Goal: Communication & Community: Participate in discussion

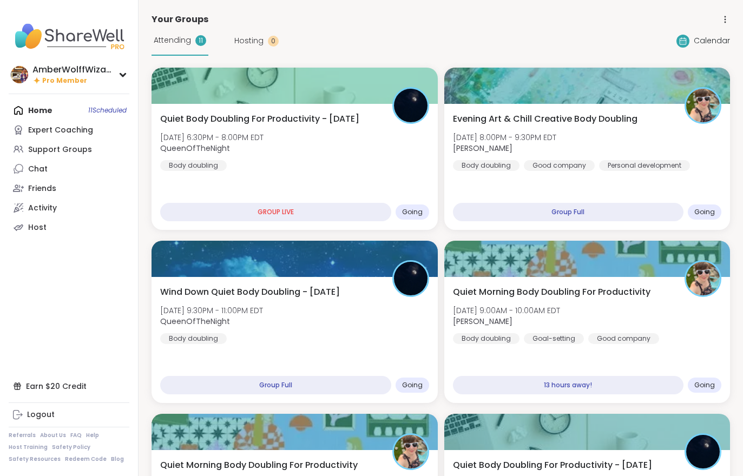
click at [507, 175] on div "Evening Art & Chill Creative Body Doubling [DATE] 8:00PM - 9:30PM EDT [PERSON_N…" at bounding box center [587, 167] width 286 height 126
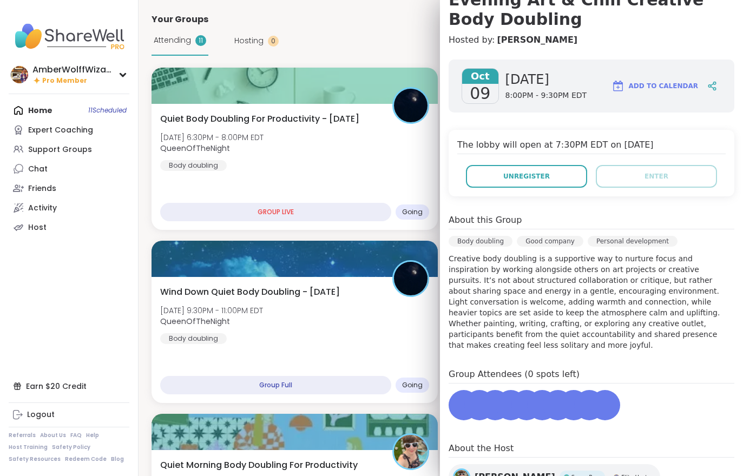
scroll to position [124, 0]
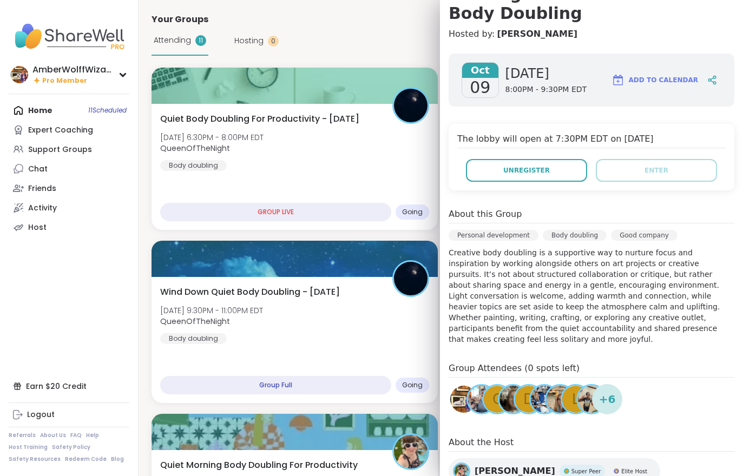
click at [260, 165] on div "Quiet Body Doubling For Productivity - Thursday Thu, Oct 09 | 6:30PM - 8:00PM E…" at bounding box center [294, 142] width 269 height 58
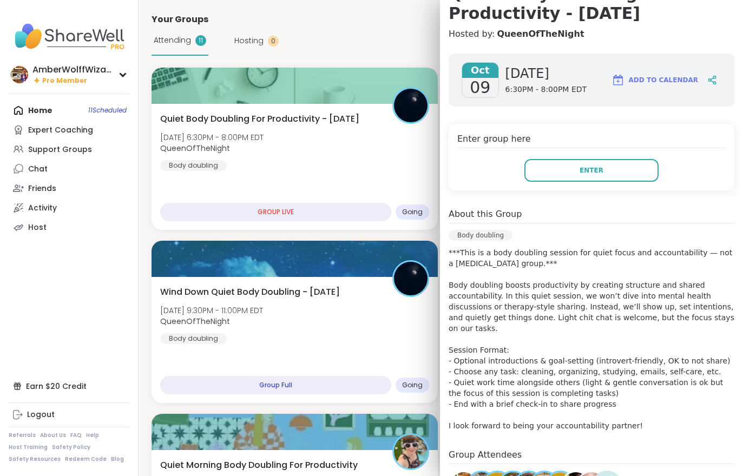
click at [563, 179] on button "Enter" at bounding box center [591, 170] width 134 height 23
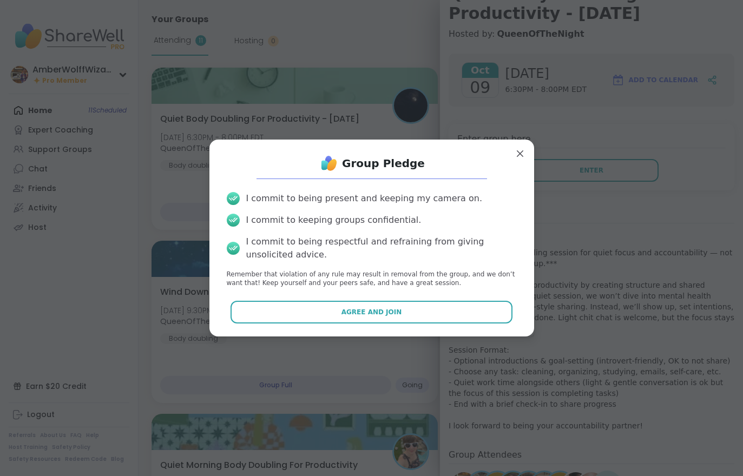
click at [385, 317] on button "Agree and Join" at bounding box center [372, 312] width 282 height 23
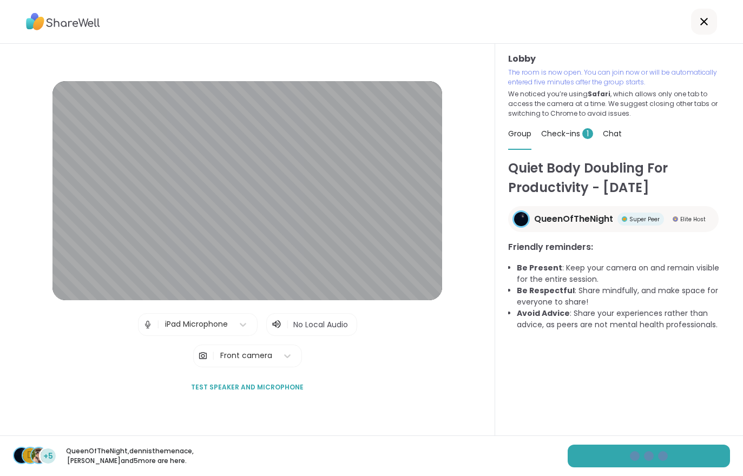
click at [605, 466] on div "d +5 QueenOfTheNight , dennisthemenace , Adrienne_QueenOfTheDawn and 5 more are…" at bounding box center [371, 456] width 743 height 41
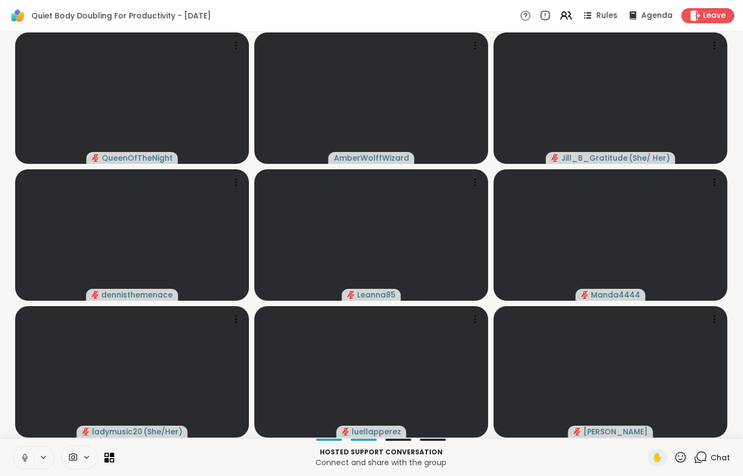
click at [21, 457] on icon at bounding box center [25, 458] width 10 height 10
click at [18, 457] on button at bounding box center [24, 458] width 21 height 23
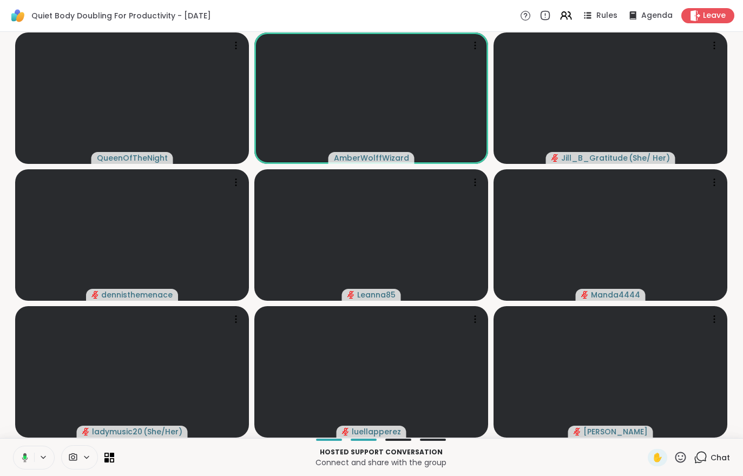
click at [720, 466] on div "Chat" at bounding box center [712, 457] width 36 height 17
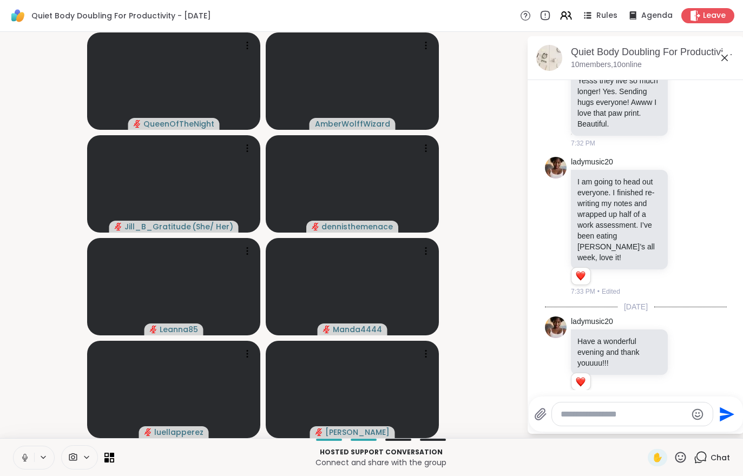
scroll to position [2977, 0]
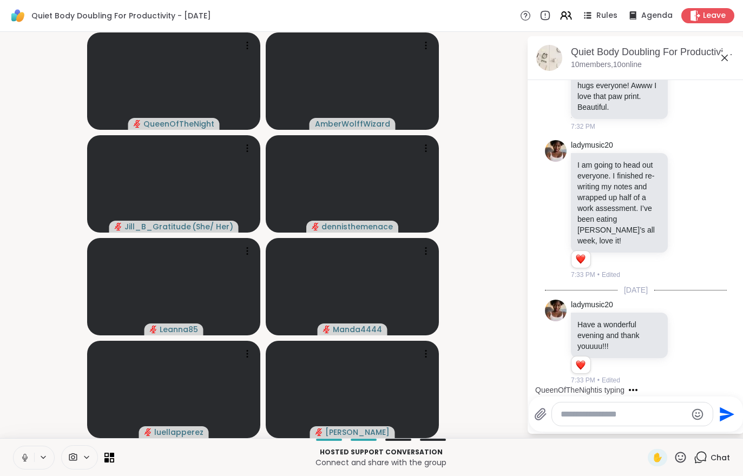
click at [6, 452] on div "Hosted support conversation Connect and share with the group ✋ Chat" at bounding box center [371, 457] width 743 height 38
click at [16, 458] on button at bounding box center [24, 458] width 21 height 23
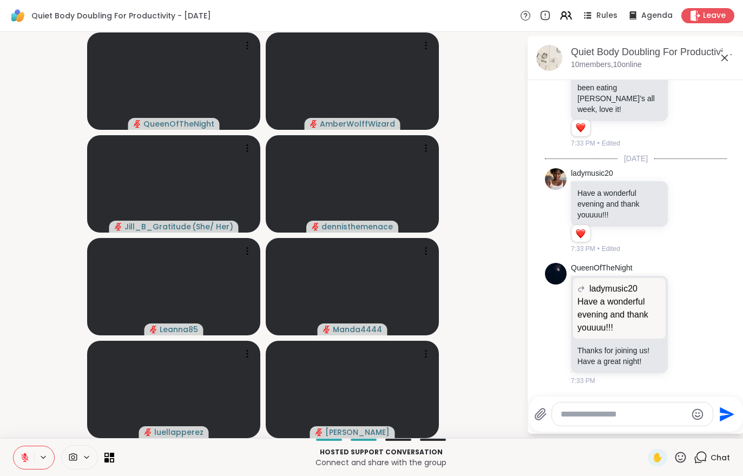
click at [629, 74] on div "Quiet Body Doubling For Productivity - Thursday, Oct 09 10 members, 10 online" at bounding box center [636, 58] width 217 height 44
click at [601, 71] on div "Quiet Body Doubling For Productivity - Thursday, Oct 09 10 members, 10 online" at bounding box center [636, 58] width 217 height 44
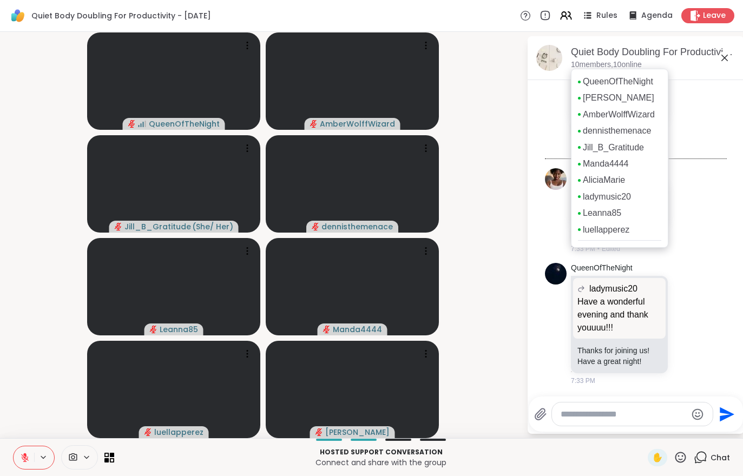
click at [14, 457] on button at bounding box center [24, 458] width 21 height 23
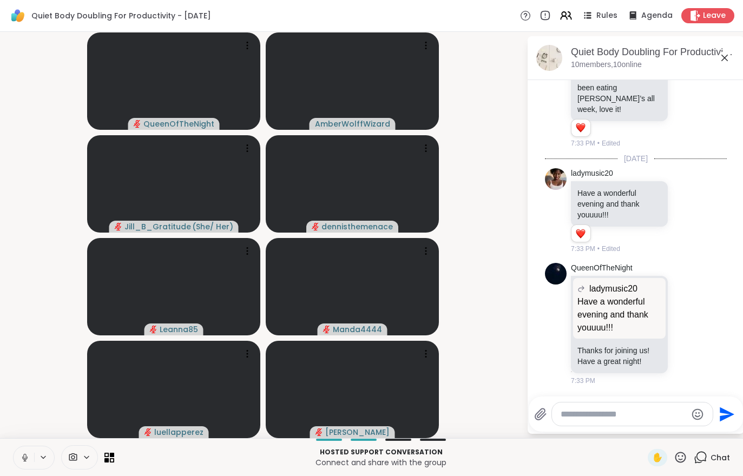
click at [24, 455] on icon at bounding box center [25, 458] width 10 height 10
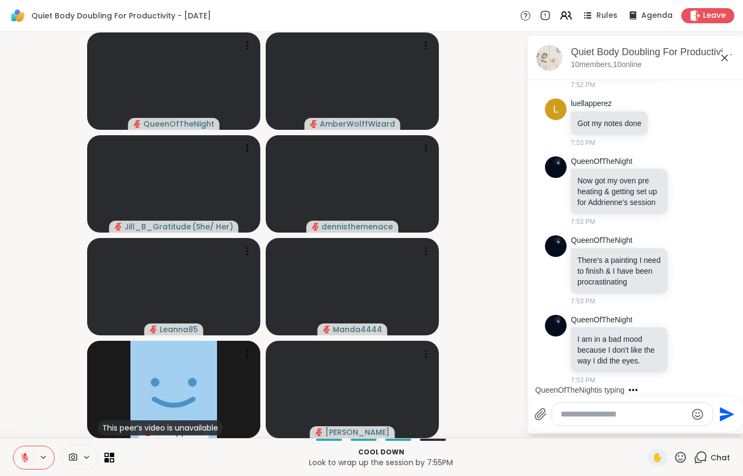
scroll to position [3607, 0]
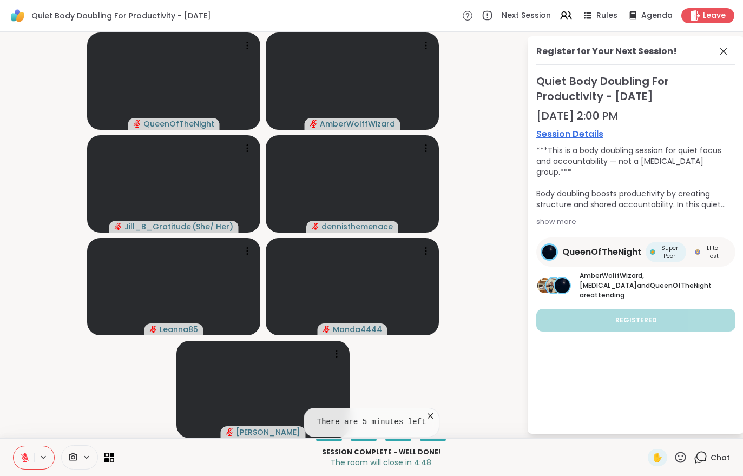
click at [17, 458] on button at bounding box center [24, 458] width 21 height 23
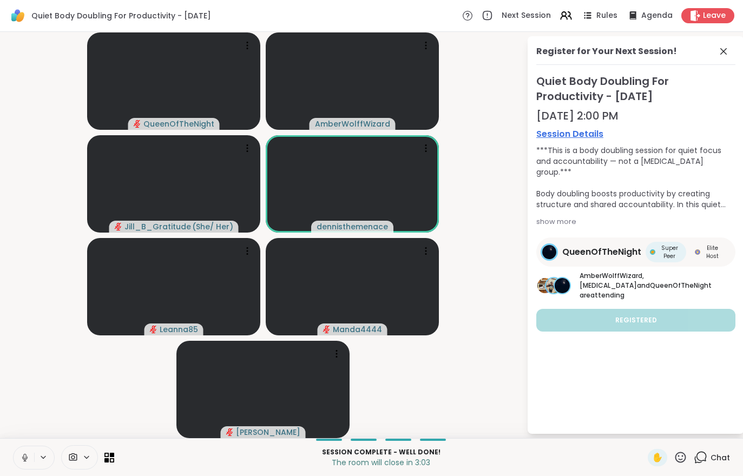
click at [713, 11] on span "Leave" at bounding box center [714, 15] width 23 height 11
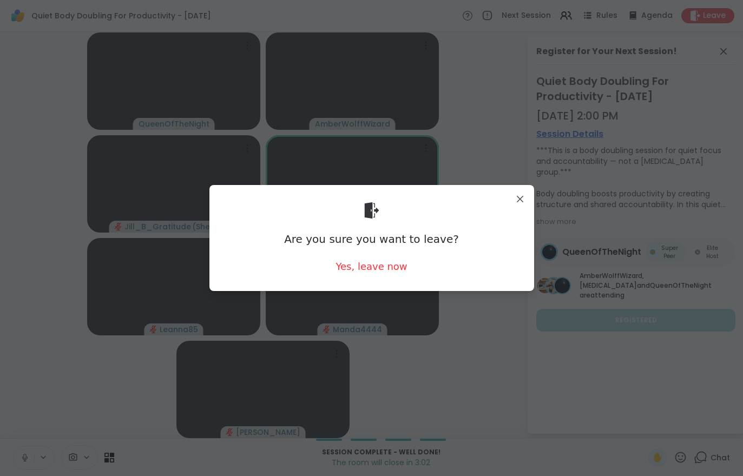
click at [360, 272] on div "Yes, leave now" at bounding box center [371, 267] width 71 height 14
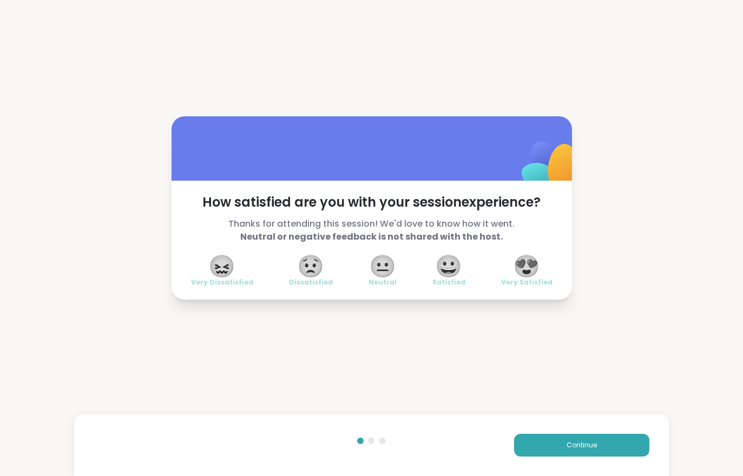
click at [567, 456] on button "Continue" at bounding box center [581, 445] width 135 height 23
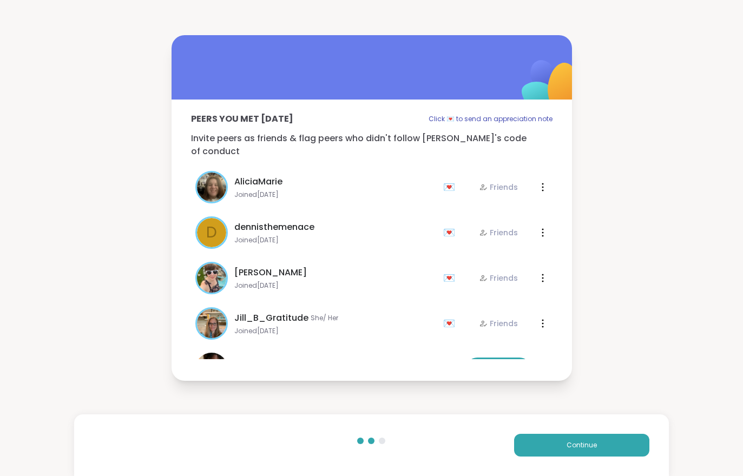
click at [567, 456] on button "Continue" at bounding box center [581, 445] width 135 height 23
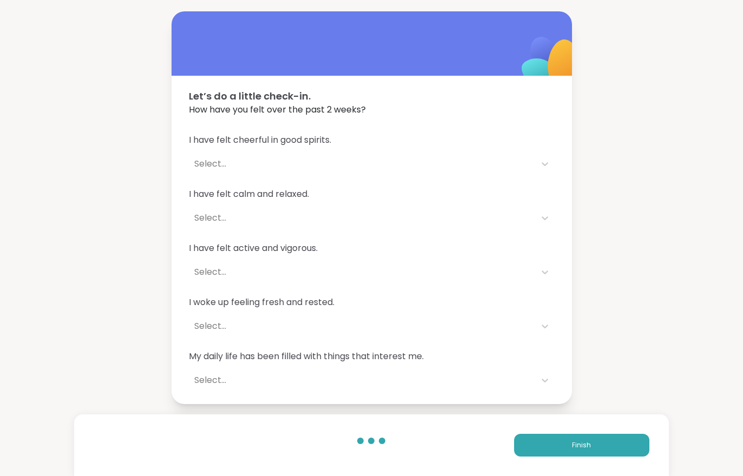
click at [567, 447] on button "Finish" at bounding box center [581, 445] width 135 height 23
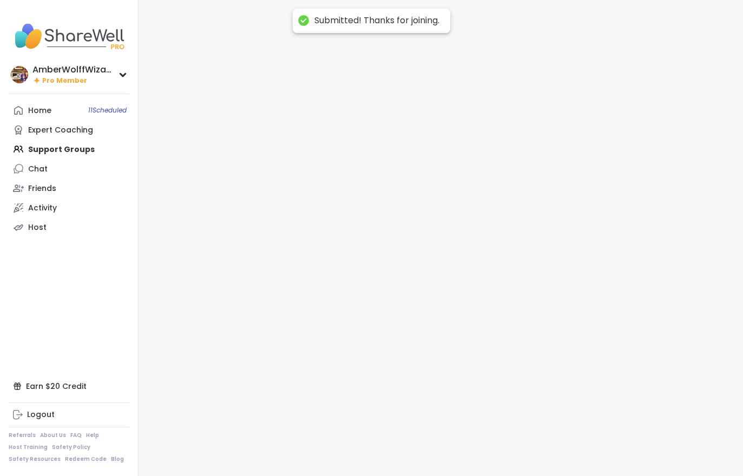
click at [565, 451] on div at bounding box center [441, 238] width 605 height 476
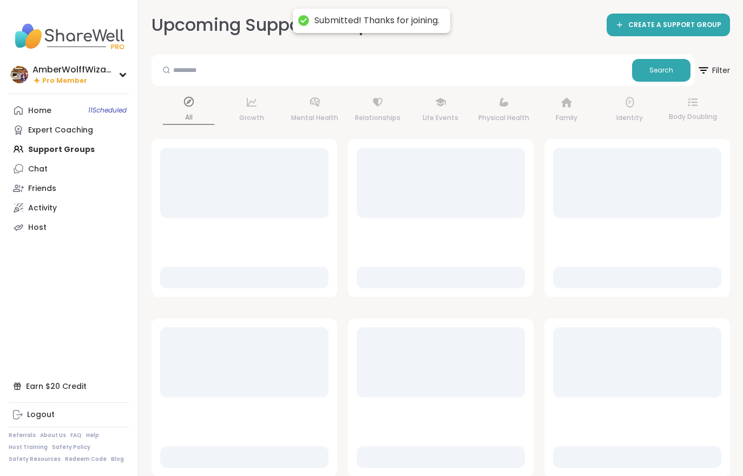
click at [561, 447] on div at bounding box center [637, 458] width 168 height 22
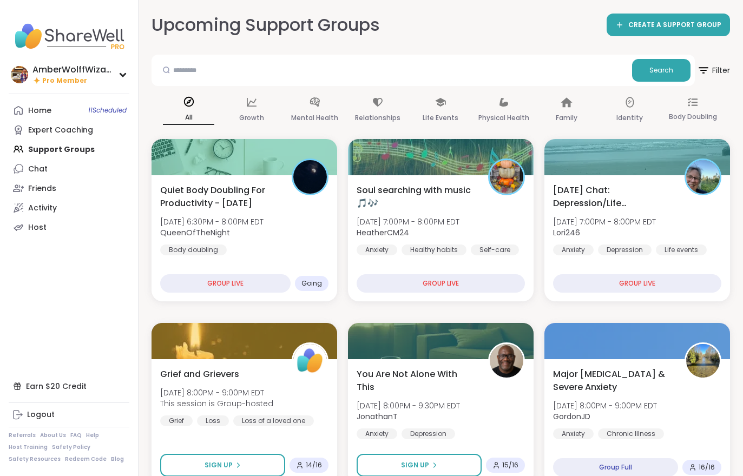
click at [18, 391] on nav "AmberWolffWizard Pro Member Profile Membership Settings Help Home 11 Scheduled …" at bounding box center [69, 238] width 139 height 476
click at [28, 396] on div "Earn $20 Credit" at bounding box center [69, 386] width 121 height 19
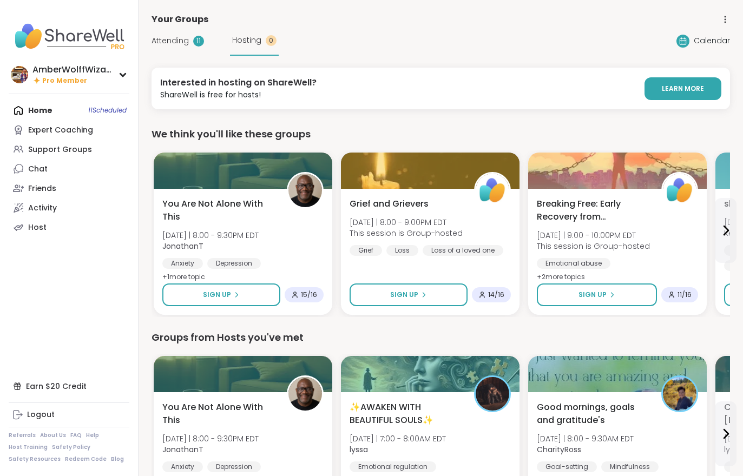
click at [176, 43] on span "Attending" at bounding box center [170, 40] width 37 height 11
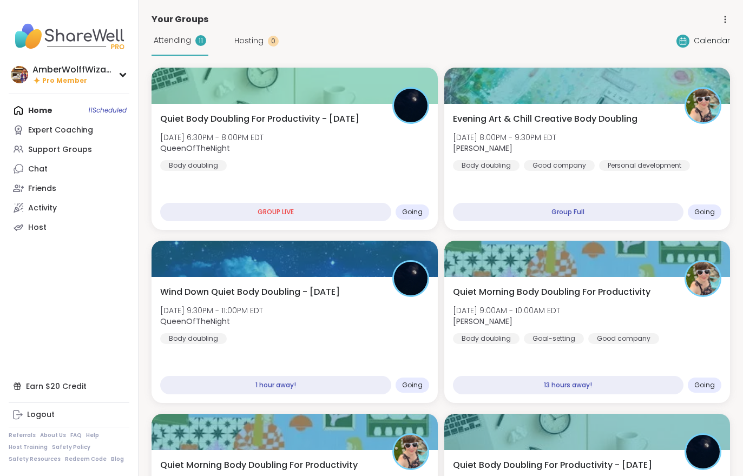
click at [541, 183] on div "Evening Art & Chill Creative Body Doubling [DATE] 8:00PM - 9:30PM EDT [PERSON_N…" at bounding box center [587, 167] width 286 height 126
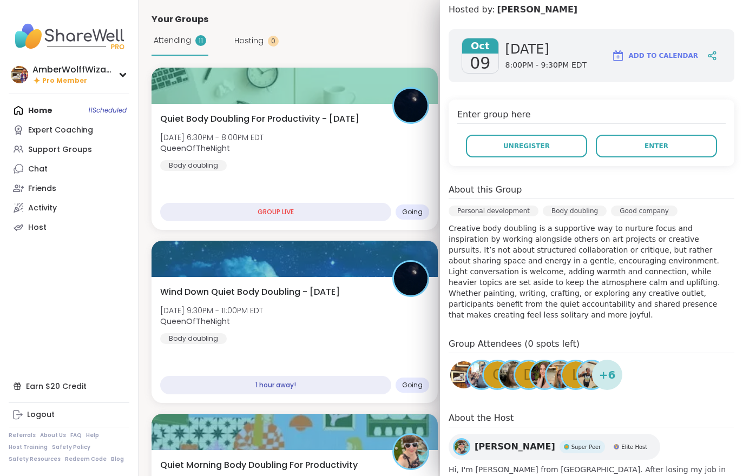
scroll to position [150, 0]
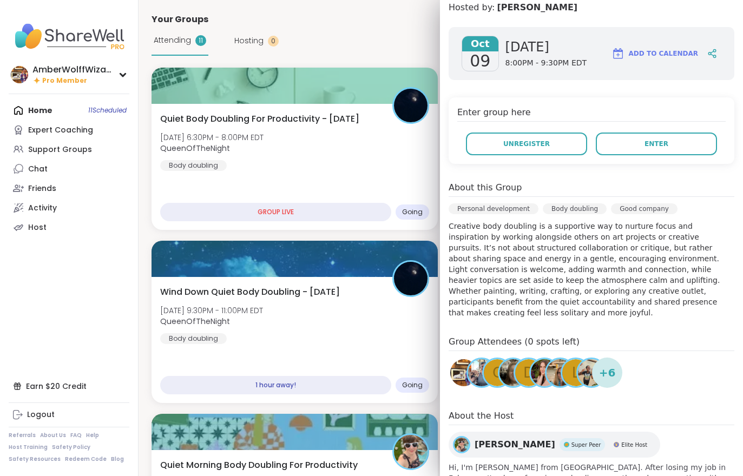
click at [660, 152] on button "Enter" at bounding box center [656, 144] width 121 height 23
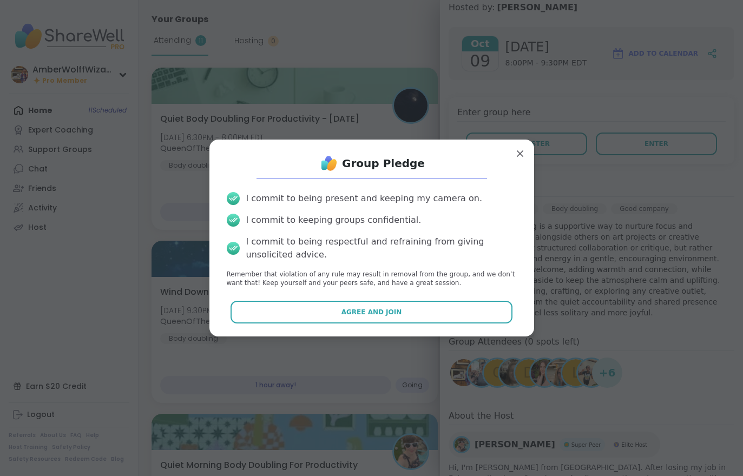
click at [370, 315] on span "Agree and Join" at bounding box center [372, 312] width 61 height 10
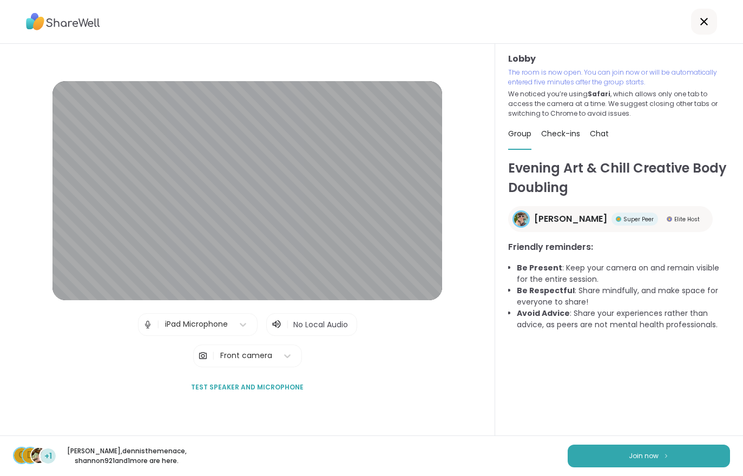
click at [617, 457] on button "Join now" at bounding box center [649, 456] width 162 height 23
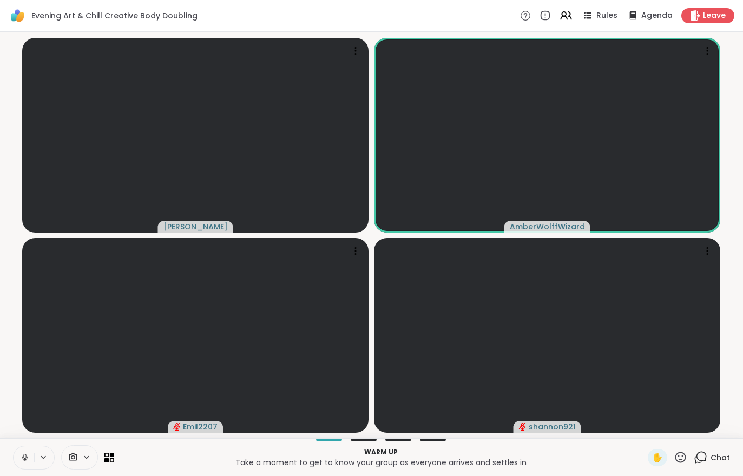
click at [21, 464] on button at bounding box center [24, 458] width 21 height 23
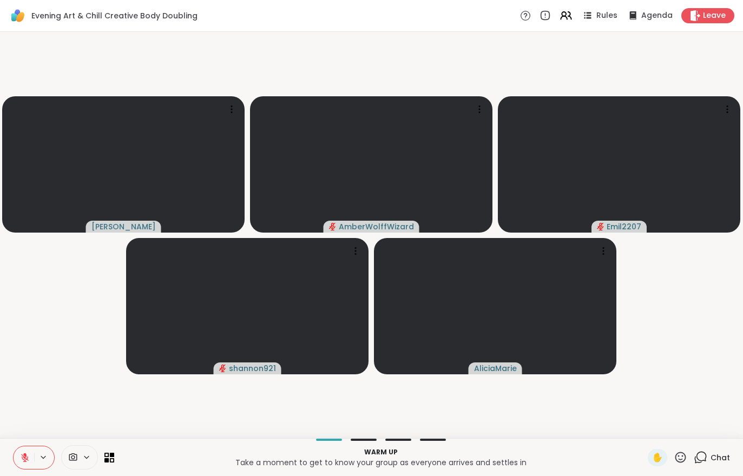
click at [22, 455] on icon at bounding box center [25, 458] width 8 height 8
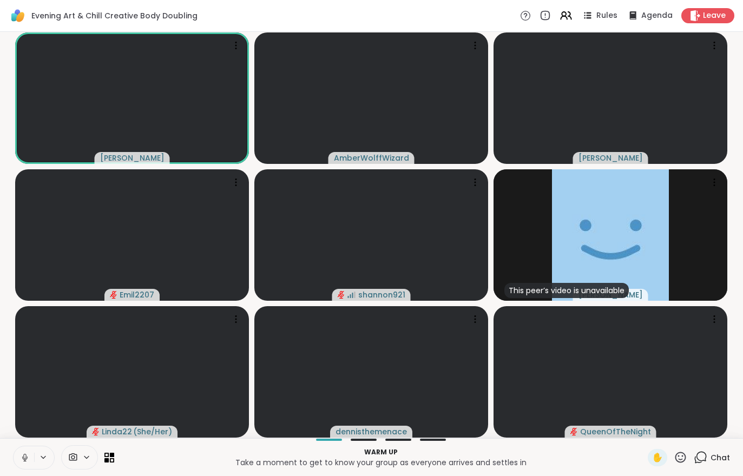
click at [17, 457] on button at bounding box center [24, 458] width 21 height 23
click at [22, 453] on icon at bounding box center [25, 458] width 10 height 10
click at [723, 239] on div "This peer’s video is unavailable Lorena" at bounding box center [611, 235] width 234 height 132
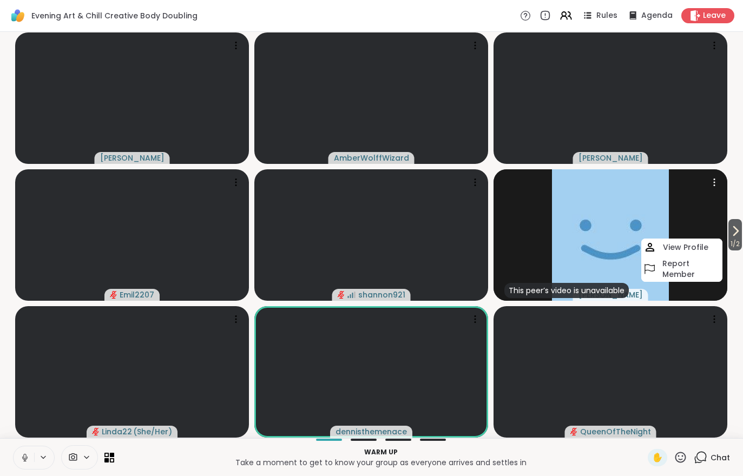
click at [741, 236] on button "1 / 2" at bounding box center [736, 234] width 14 height 31
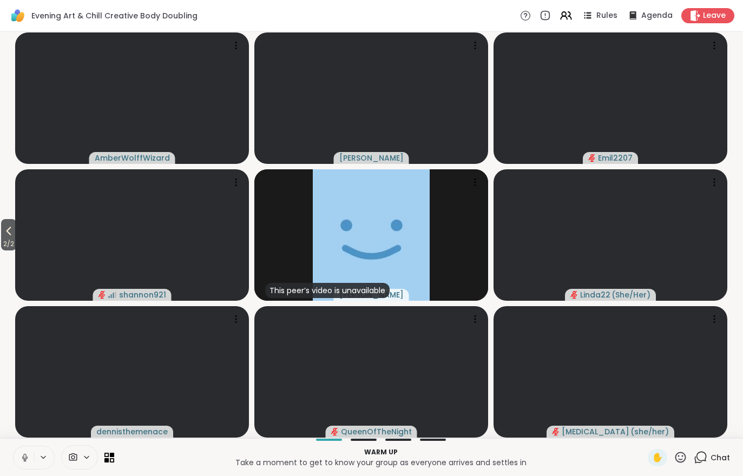
click at [724, 466] on div "Chat" at bounding box center [712, 457] width 36 height 17
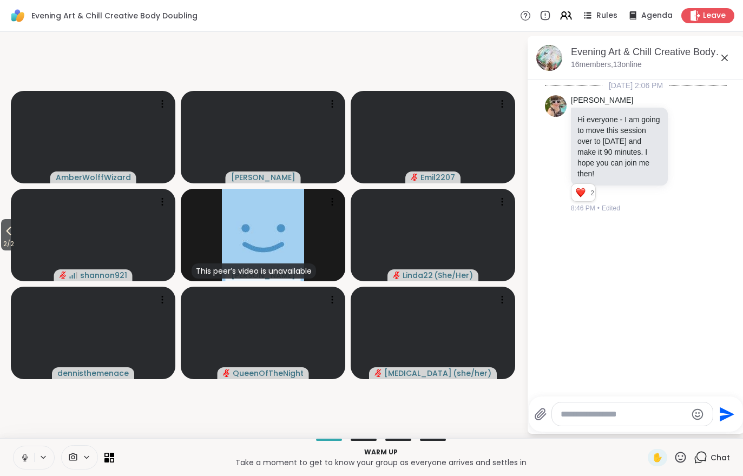
click at [22, 457] on icon at bounding box center [25, 458] width 10 height 10
click at [3, 242] on span "2 / 2" at bounding box center [8, 244] width 15 height 13
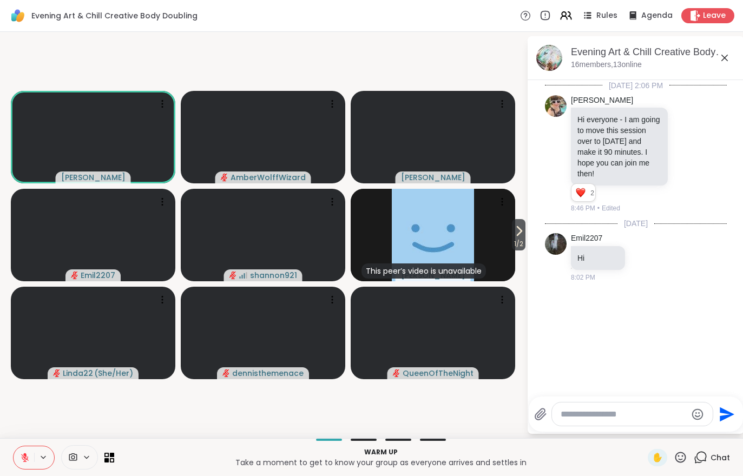
click at [18, 457] on button at bounding box center [24, 458] width 21 height 23
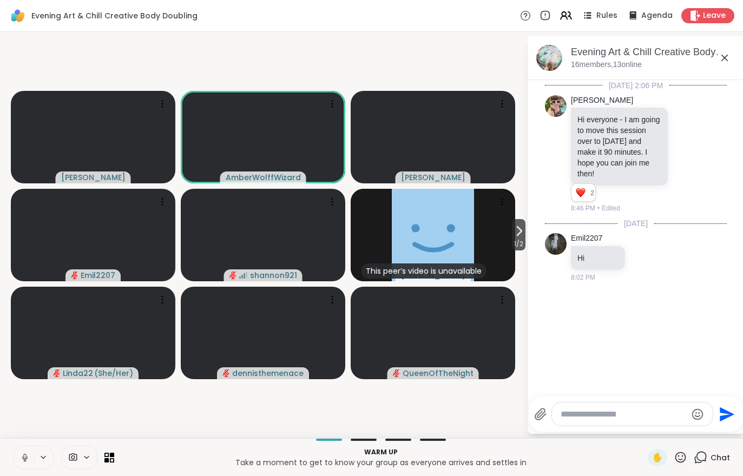
click at [19, 464] on button at bounding box center [24, 458] width 21 height 23
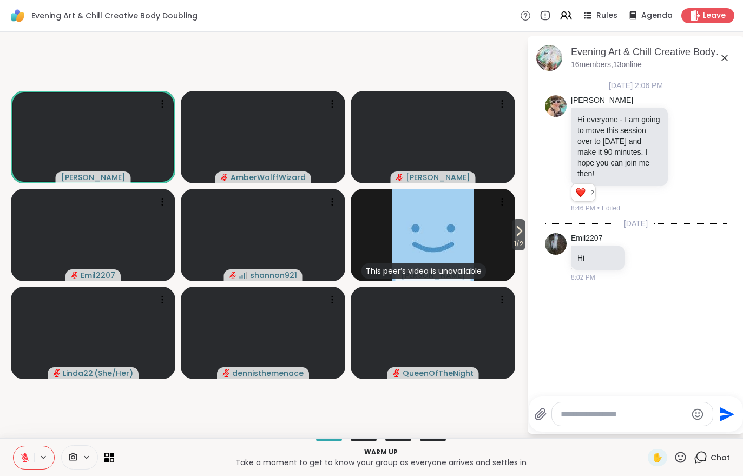
click at [517, 232] on icon at bounding box center [519, 231] width 13 height 13
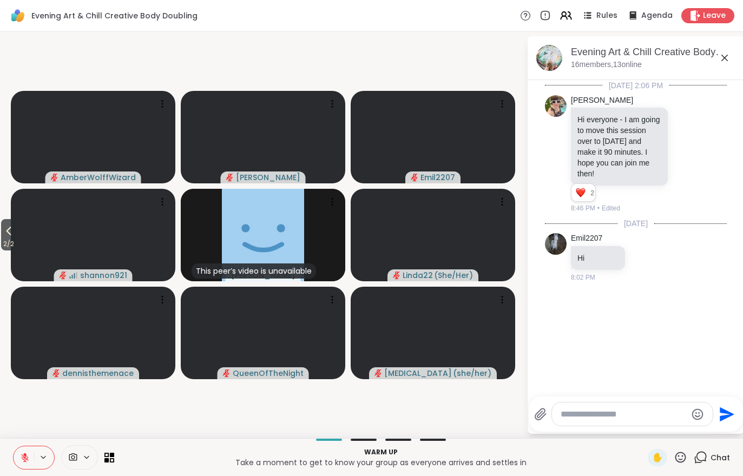
click at [2, 245] on span "2 / 2" at bounding box center [8, 244] width 15 height 13
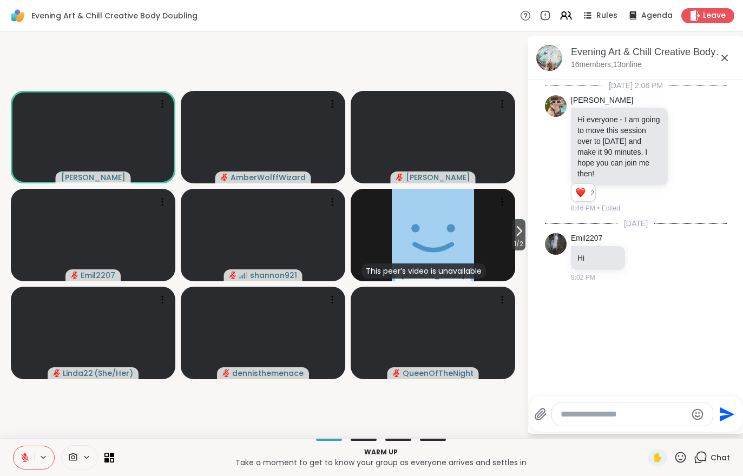
click at [24, 458] on icon at bounding box center [25, 458] width 8 height 8
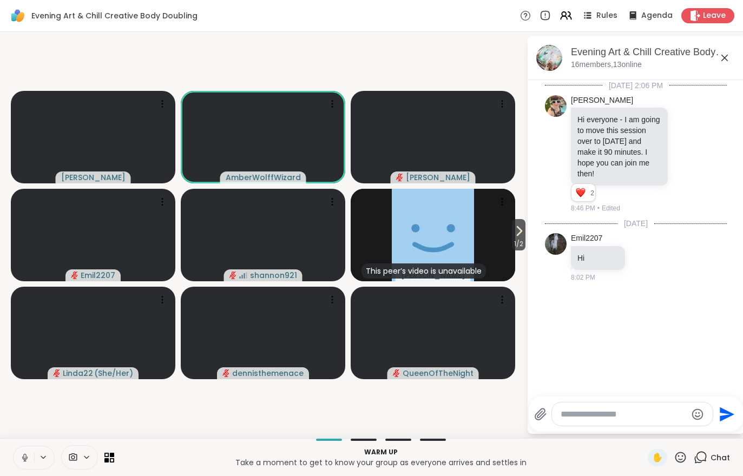
click at [10, 459] on div "Warm up Take a moment to get to know your group as everyone arrives and settles…" at bounding box center [371, 457] width 743 height 38
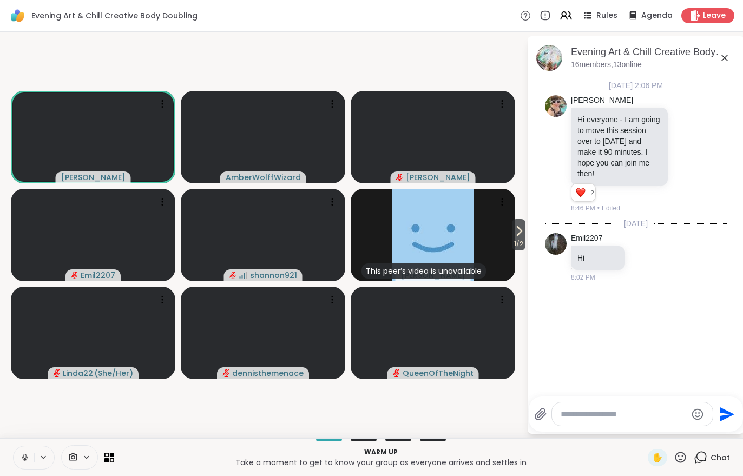
click at [15, 468] on button at bounding box center [24, 458] width 21 height 23
click at [516, 226] on icon at bounding box center [519, 231] width 13 height 13
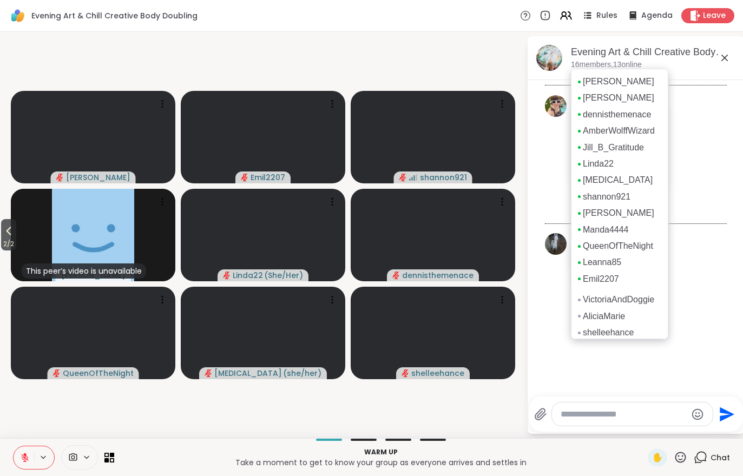
click at [4, 233] on icon at bounding box center [8, 231] width 13 height 13
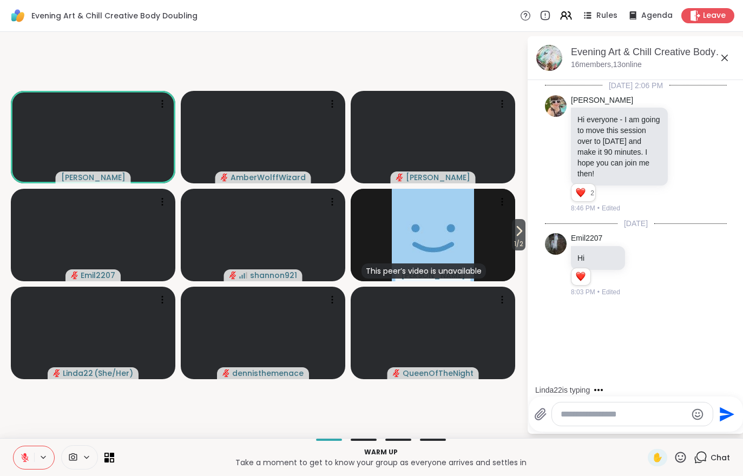
click at [588, 71] on div "Evening Art & Chill Creative Body Doubling , Oct 09 16 members, 13 online" at bounding box center [636, 58] width 217 height 44
click at [22, 457] on icon at bounding box center [25, 458] width 10 height 10
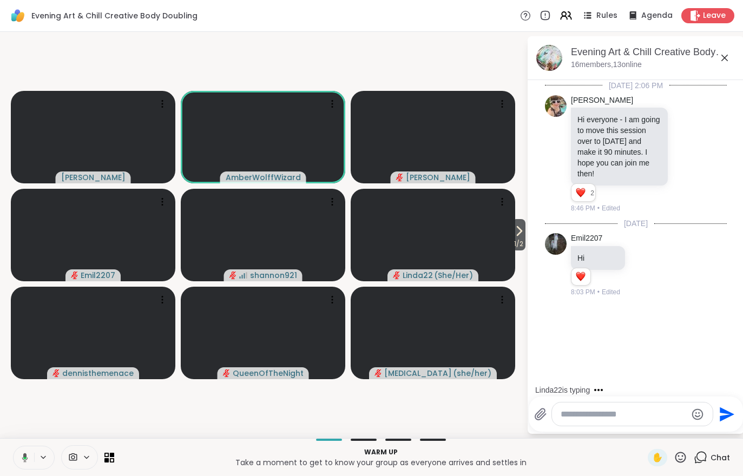
click at [522, 247] on span "1 / 2" at bounding box center [519, 244] width 14 height 13
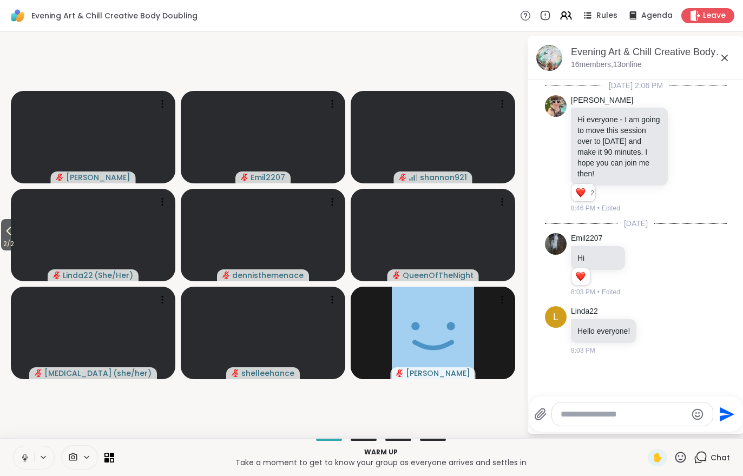
click at [28, 458] on icon at bounding box center [25, 458] width 10 height 10
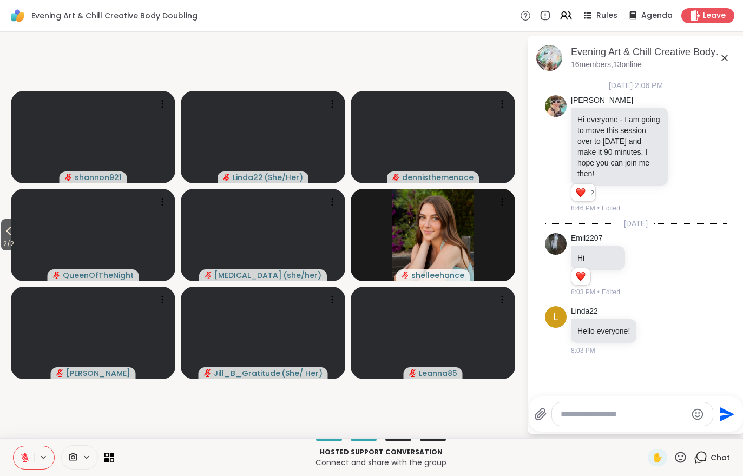
click at [8, 226] on icon at bounding box center [8, 231] width 13 height 13
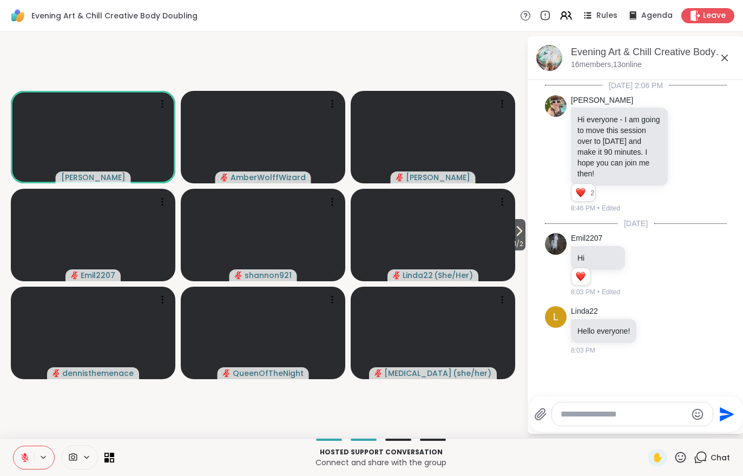
click at [23, 455] on icon at bounding box center [25, 458] width 8 height 8
click at [515, 237] on icon at bounding box center [519, 231] width 13 height 13
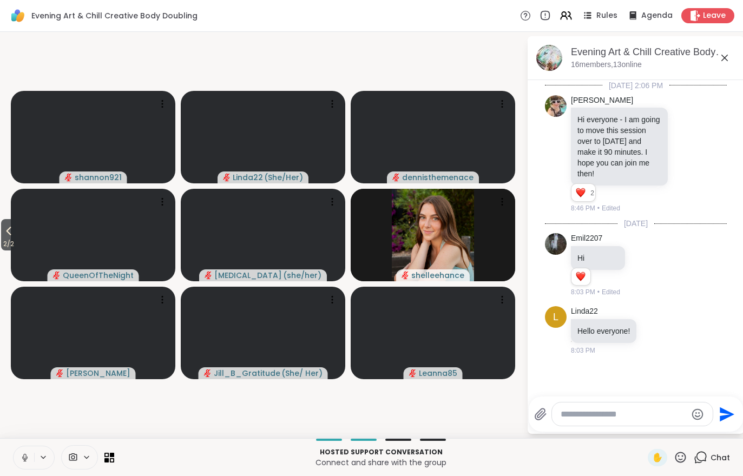
click at [5, 236] on icon at bounding box center [8, 231] width 13 height 13
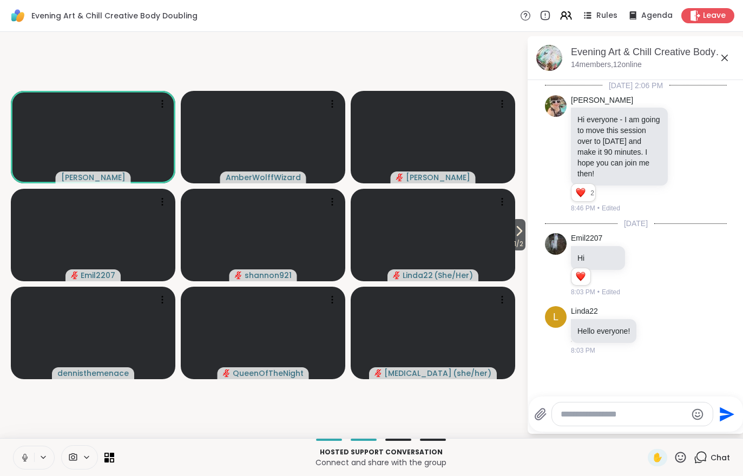
click at [525, 232] on button "1 / 2" at bounding box center [519, 234] width 14 height 31
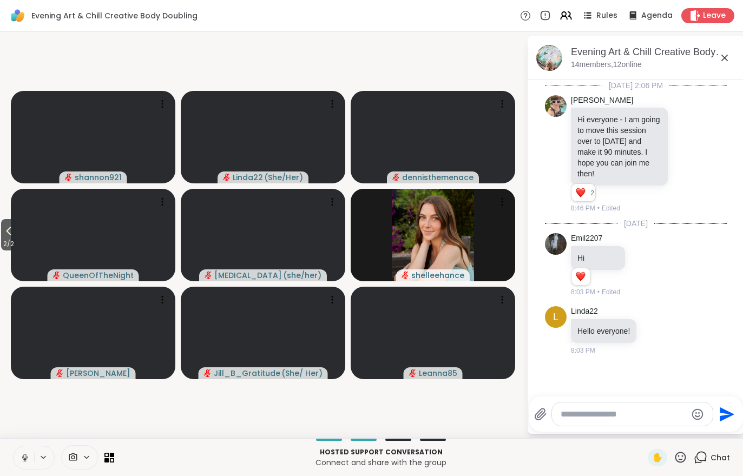
click at [2, 241] on span "2 / 2" at bounding box center [8, 244] width 15 height 13
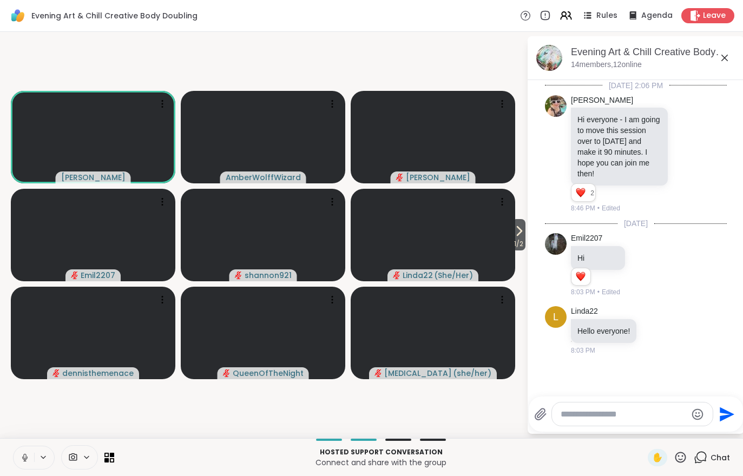
click at [14, 457] on button at bounding box center [24, 458] width 21 height 23
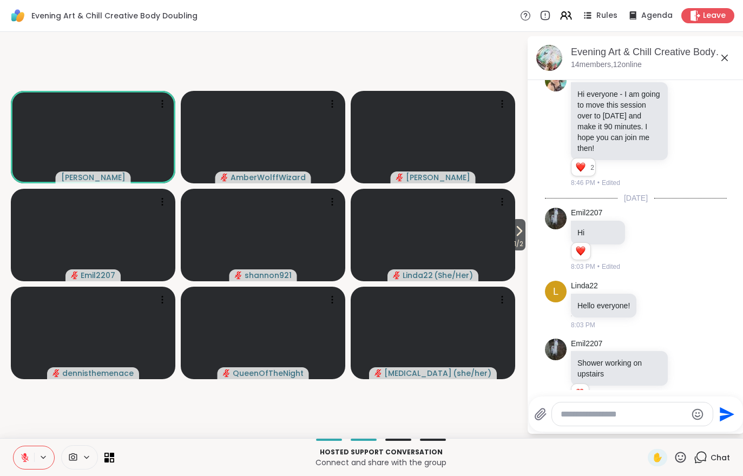
scroll to position [41, 0]
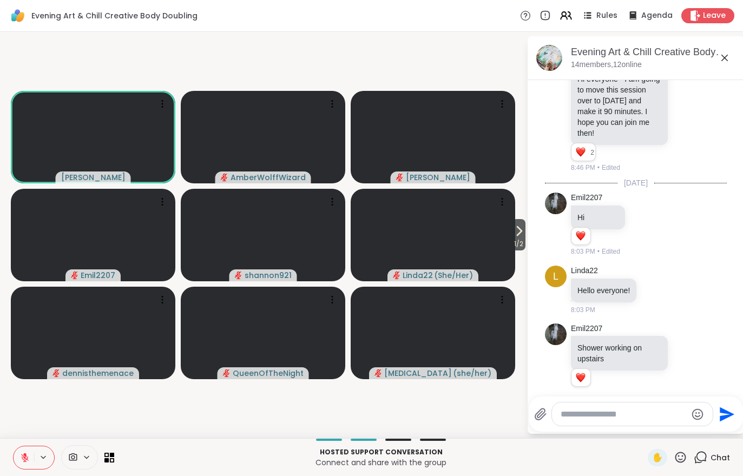
click at [521, 232] on icon at bounding box center [519, 231] width 13 height 13
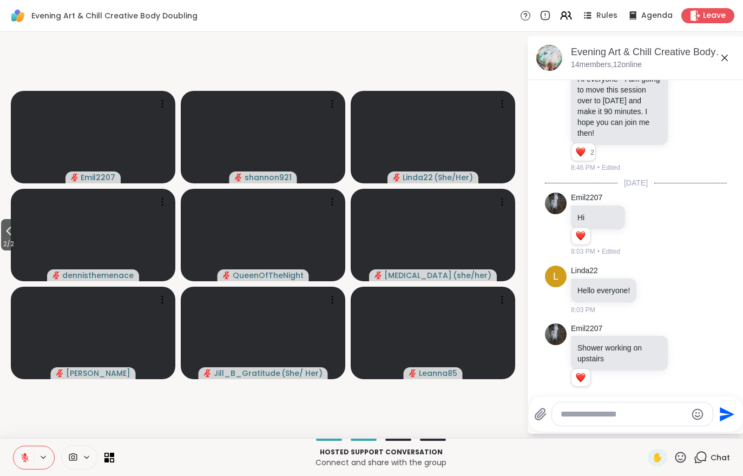
click at [6, 246] on span "2 / 2" at bounding box center [8, 244] width 15 height 13
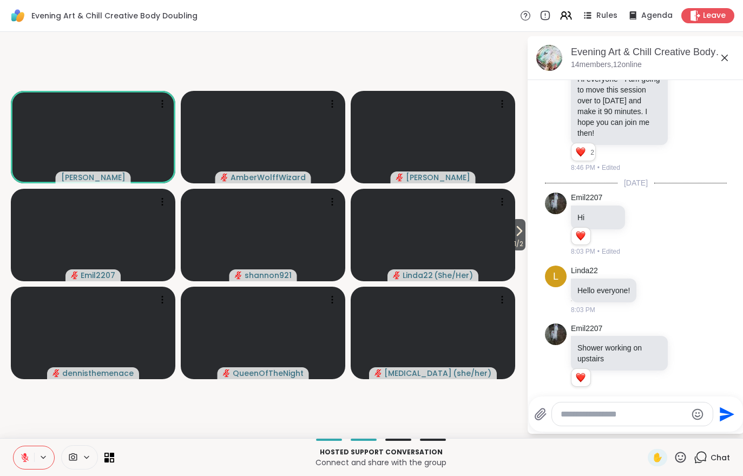
click at [645, 461] on div "Hosted support conversation Connect and share with the group ✋ Chat" at bounding box center [371, 457] width 743 height 38
click at [658, 460] on span "✋" at bounding box center [657, 457] width 11 height 13
click at [11, 454] on div "Hosted support conversation Connect and share with the group ✋ Chat" at bounding box center [371, 457] width 743 height 38
click at [23, 462] on icon at bounding box center [25, 458] width 10 height 10
click at [19, 468] on button at bounding box center [24, 458] width 21 height 23
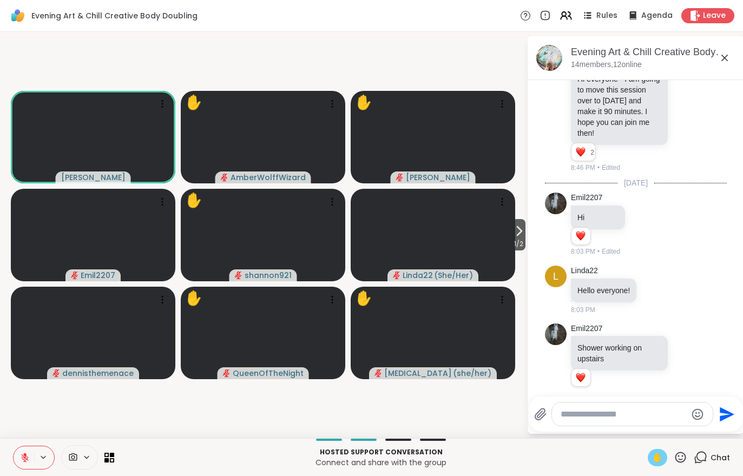
click at [657, 456] on span "✋" at bounding box center [657, 457] width 11 height 13
click at [25, 457] on icon at bounding box center [24, 455] width 3 height 4
click at [19, 464] on button at bounding box center [23, 458] width 22 height 23
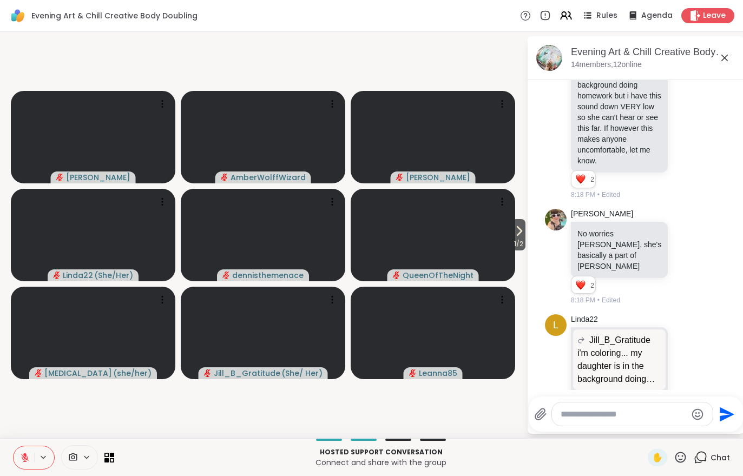
scroll to position [440, 0]
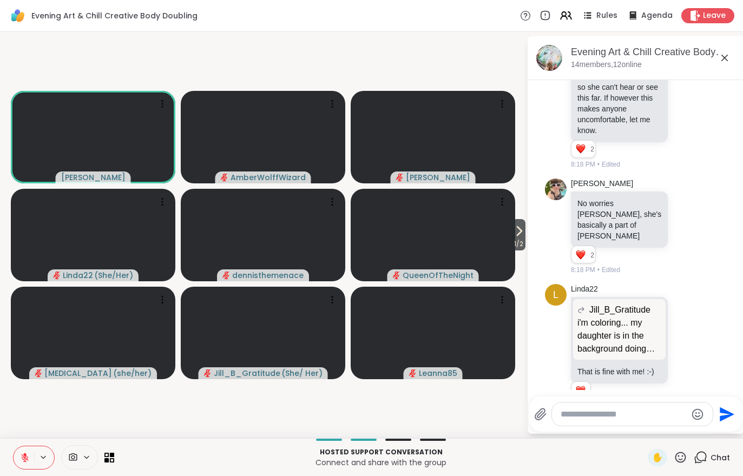
click at [18, 468] on button at bounding box center [24, 458] width 21 height 23
click at [78, 455] on span at bounding box center [72, 457] width 21 height 10
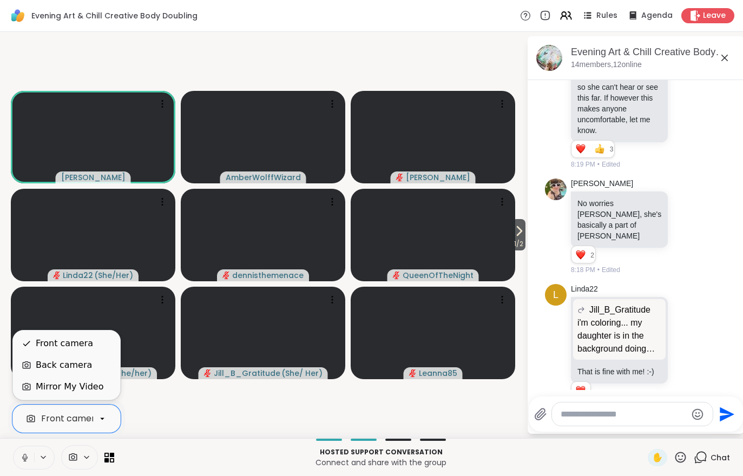
click at [44, 394] on div "Mirror My Video" at bounding box center [66, 387] width 107 height 22
click at [63, 368] on div "Back camera" at bounding box center [64, 365] width 56 height 13
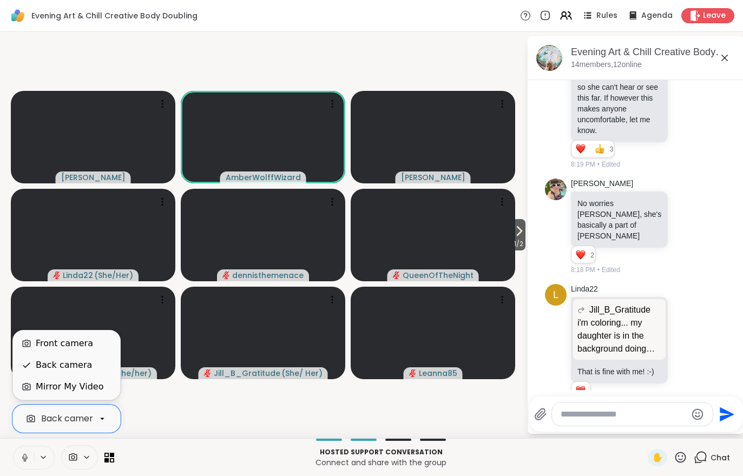
click at [41, 347] on div "Front camera" at bounding box center [64, 343] width 57 height 13
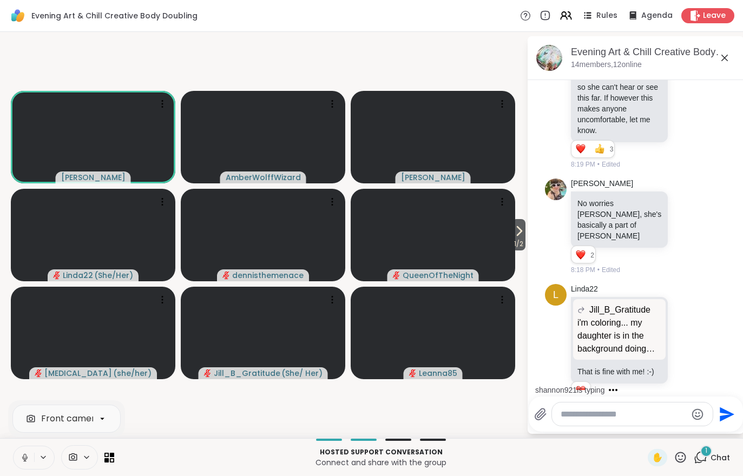
scroll to position [497, 0]
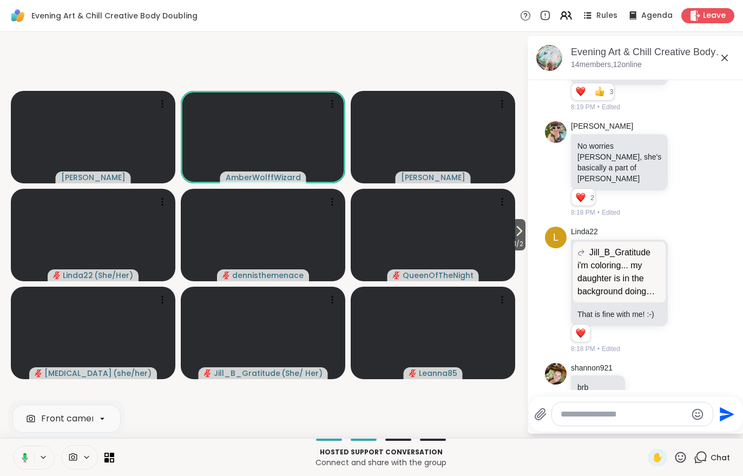
click at [25, 404] on div "Front camera" at bounding box center [66, 419] width 117 height 37
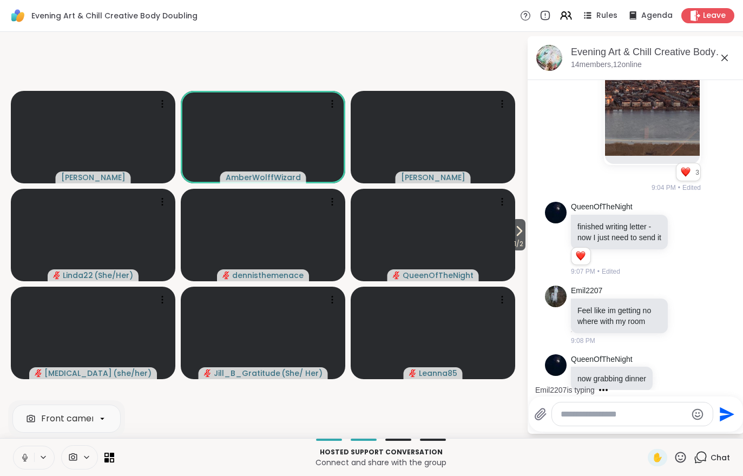
scroll to position [1117, 0]
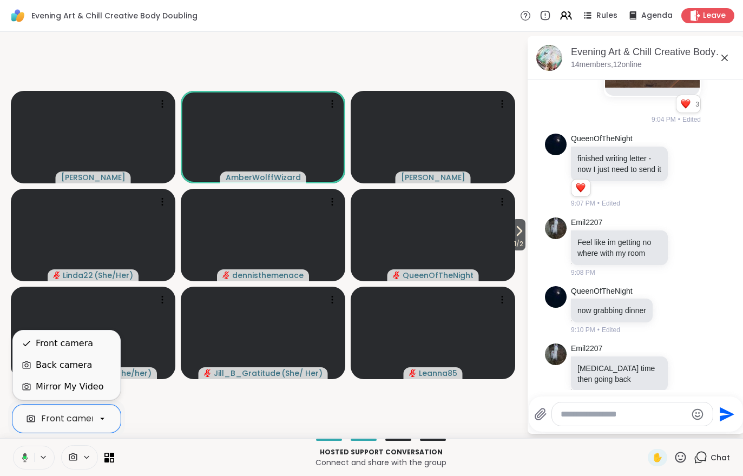
click at [52, 369] on div "Back camera" at bounding box center [64, 365] width 56 height 13
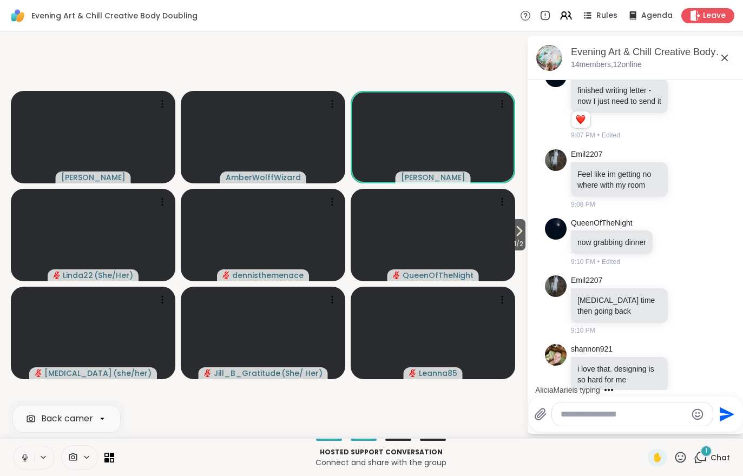
scroll to position [1242, 0]
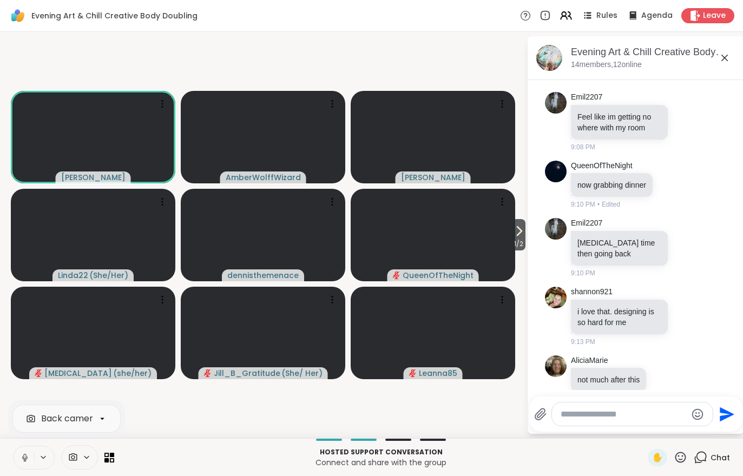
click at [522, 240] on span "1 / 2" at bounding box center [519, 244] width 14 height 13
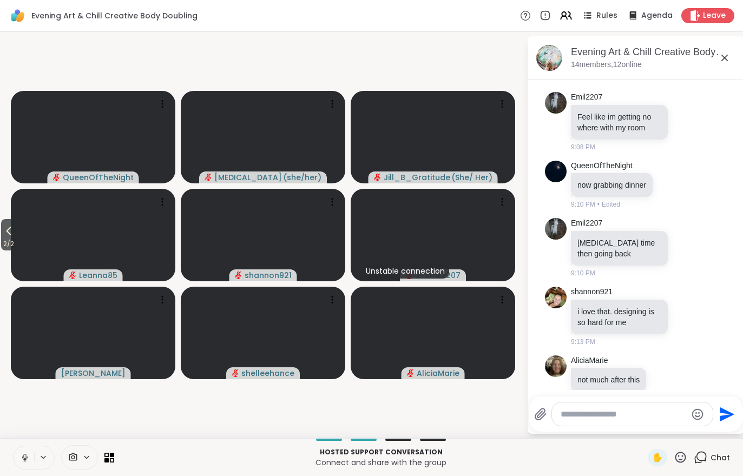
click at [16, 235] on button "2 / 2" at bounding box center [8, 234] width 15 height 31
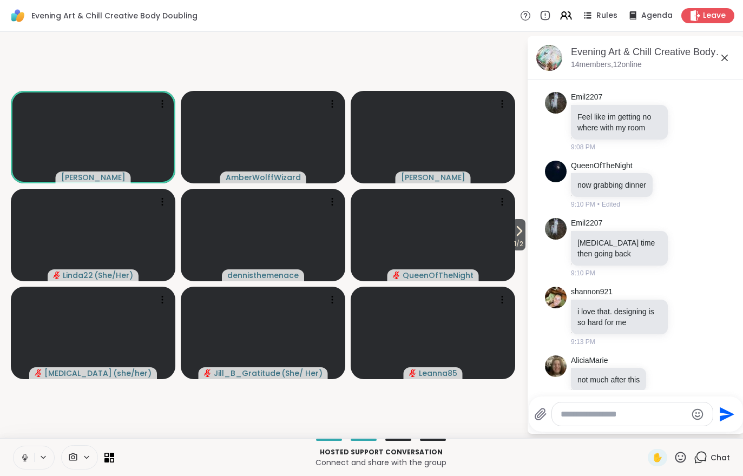
click at [85, 461] on icon at bounding box center [86, 457] width 9 height 9
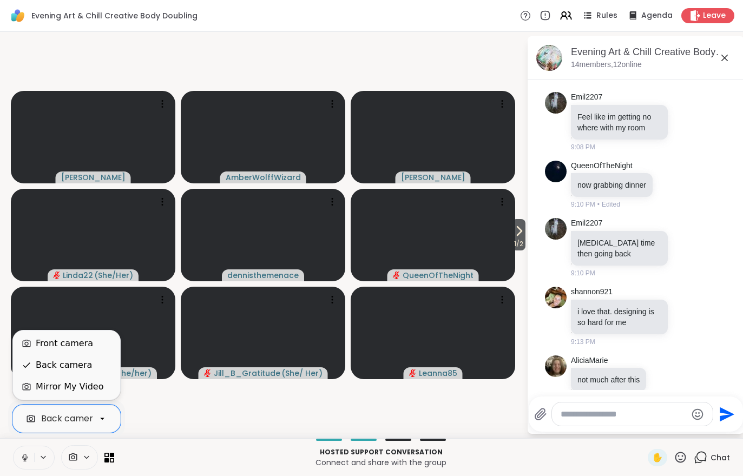
click at [44, 344] on div "Front camera" at bounding box center [64, 343] width 57 height 13
click at [49, 368] on div "Back camera" at bounding box center [64, 365] width 56 height 13
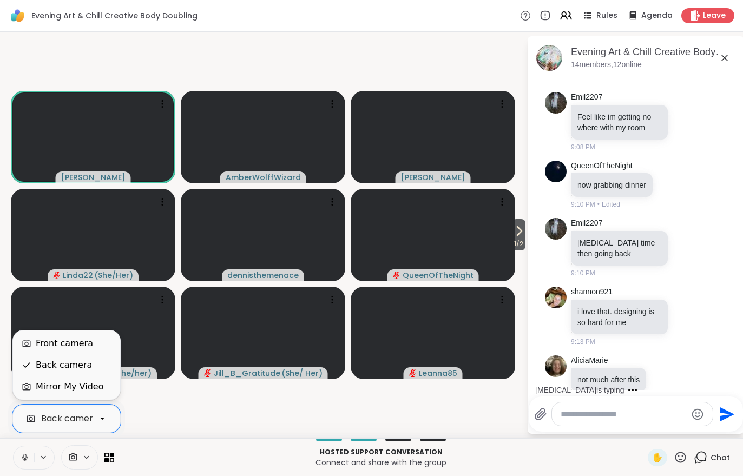
click at [42, 340] on div "Front camera" at bounding box center [64, 343] width 57 height 13
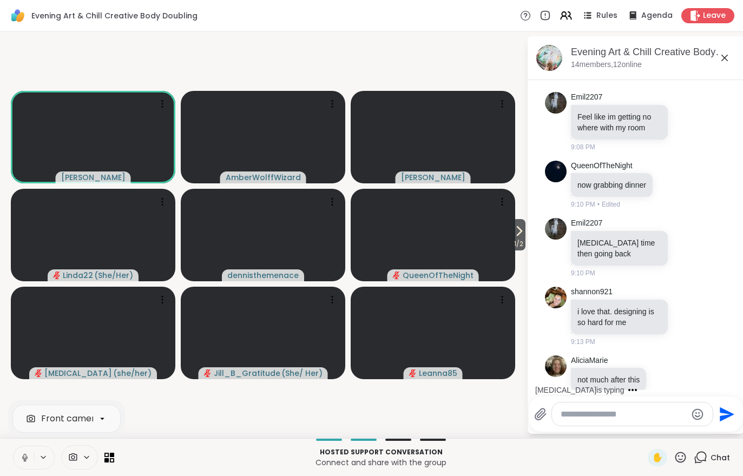
scroll to position [1384, 0]
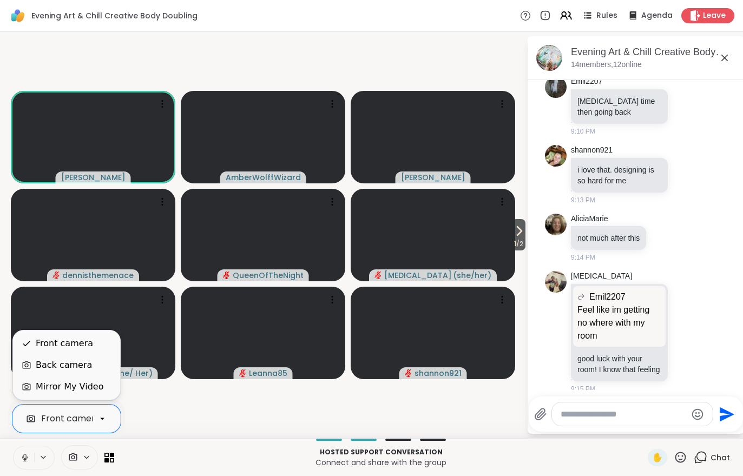
click at [51, 366] on div "Back camera" at bounding box center [64, 365] width 56 height 13
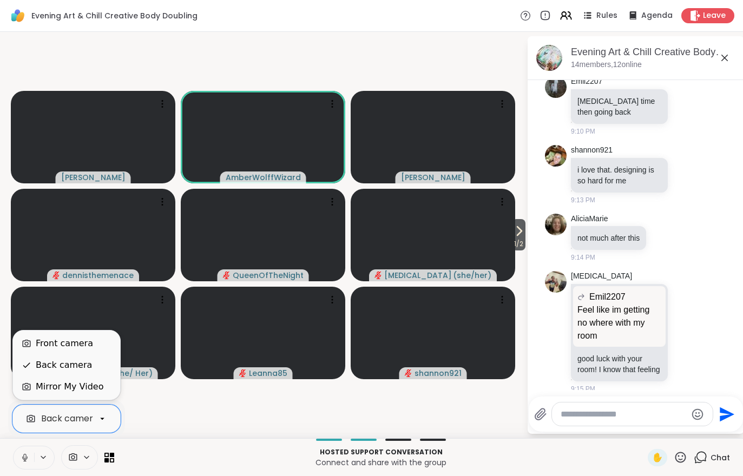
click at [41, 342] on div "Front camera" at bounding box center [64, 343] width 57 height 13
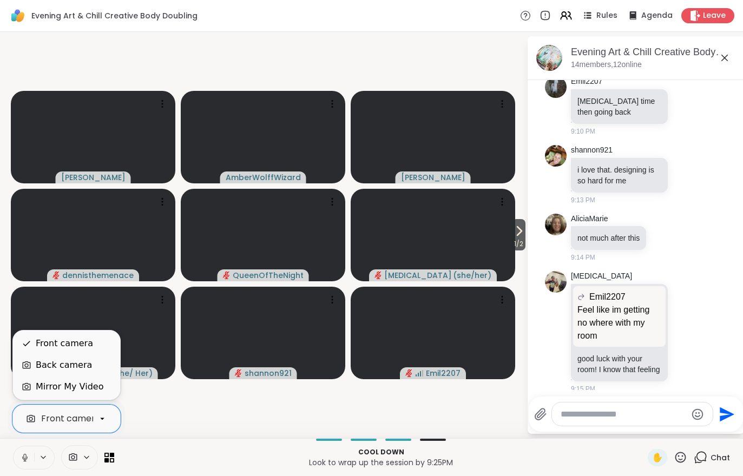
click at [41, 370] on div "Back camera" at bounding box center [64, 365] width 56 height 13
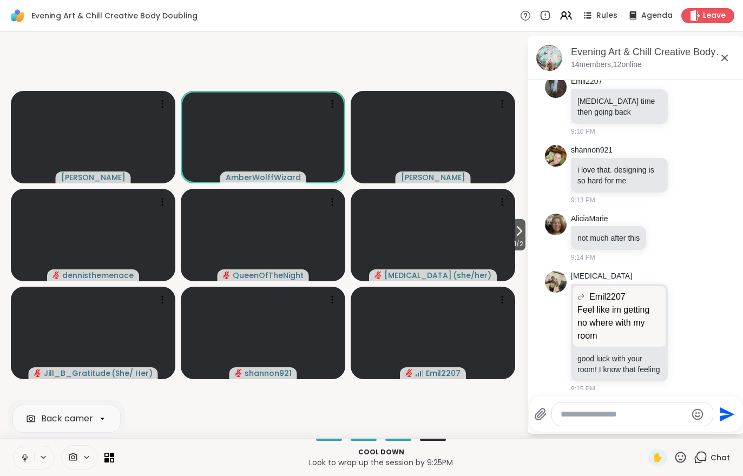
click at [4, 371] on div "1 / 2 Adrienne_QueenOfTheDawn AmberWolffWizard Cyndy dennisthemenace QueenOfThe…" at bounding box center [371, 235] width 743 height 406
click at [78, 464] on div at bounding box center [79, 457] width 37 height 24
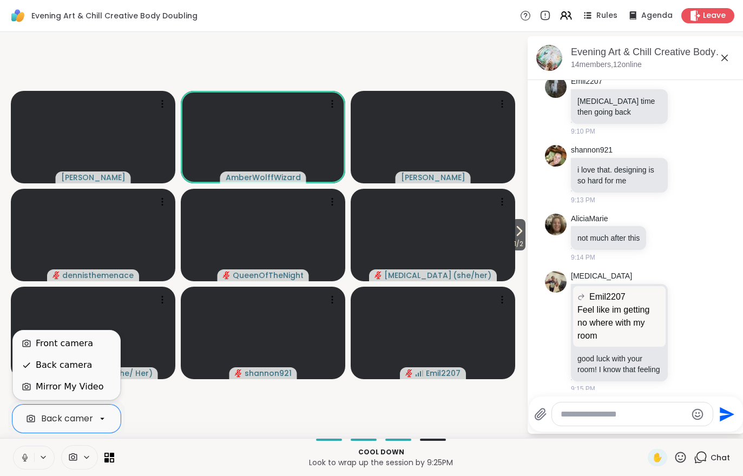
click at [45, 357] on div "Back camera" at bounding box center [66, 366] width 107 height 22
click at [45, 351] on div "Front camera" at bounding box center [66, 344] width 107 height 22
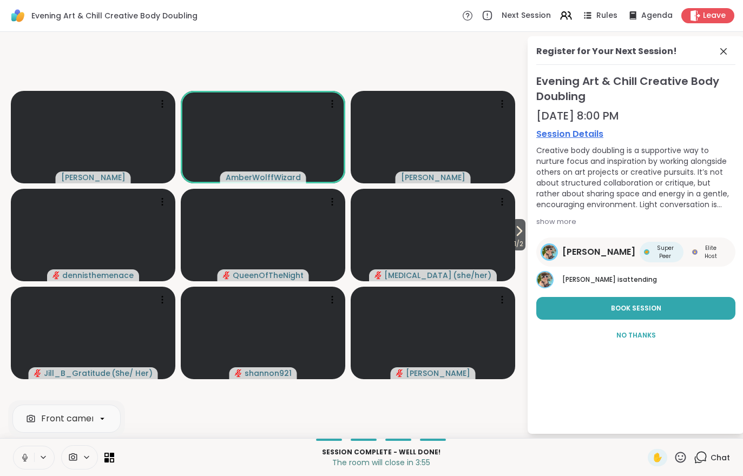
click at [713, 472] on div "Front camera Session Complete - well done! The room will close in 3:55 ✋ Chat" at bounding box center [371, 457] width 743 height 38
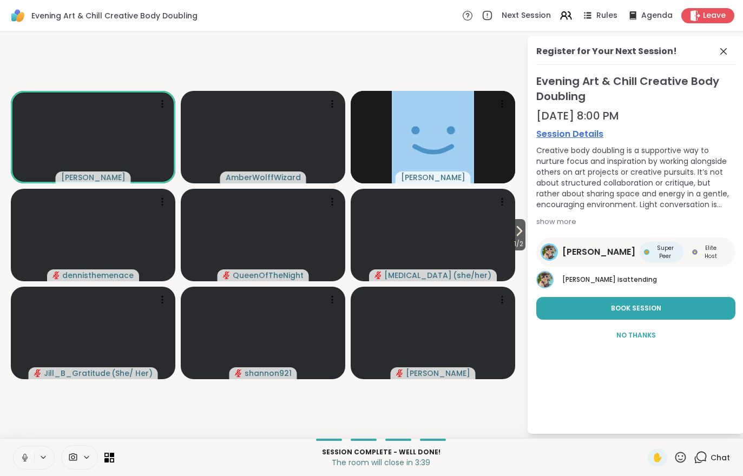
click at [724, 453] on span "Chat" at bounding box center [720, 457] width 19 height 11
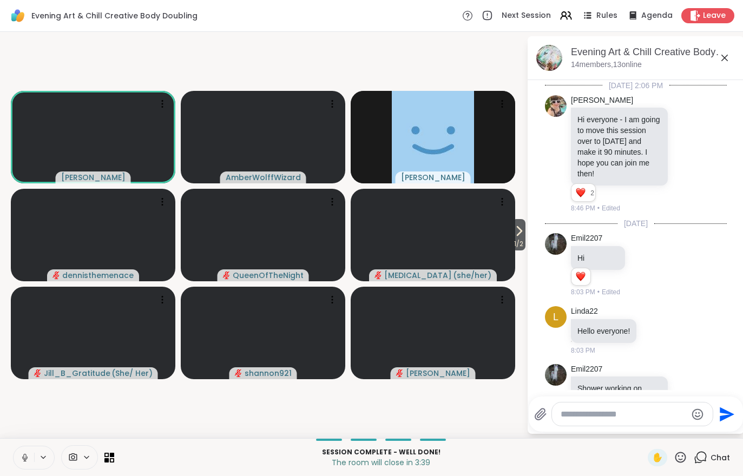
scroll to position [1399, 0]
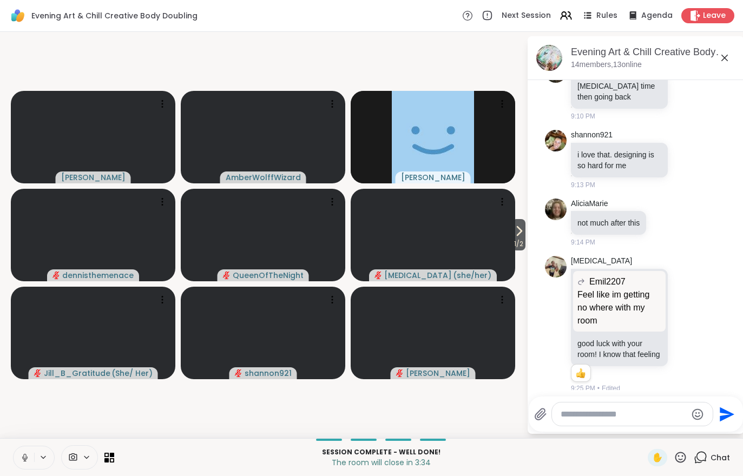
click at [725, 450] on div "Chat" at bounding box center [712, 457] width 36 height 17
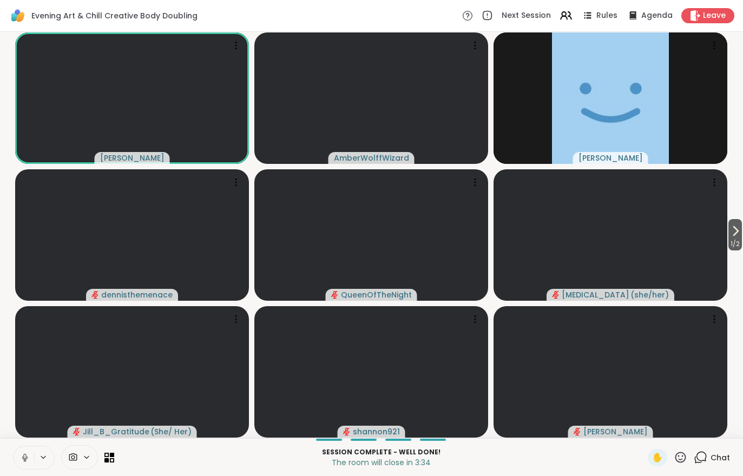
click at [25, 453] on icon at bounding box center [25, 458] width 10 height 10
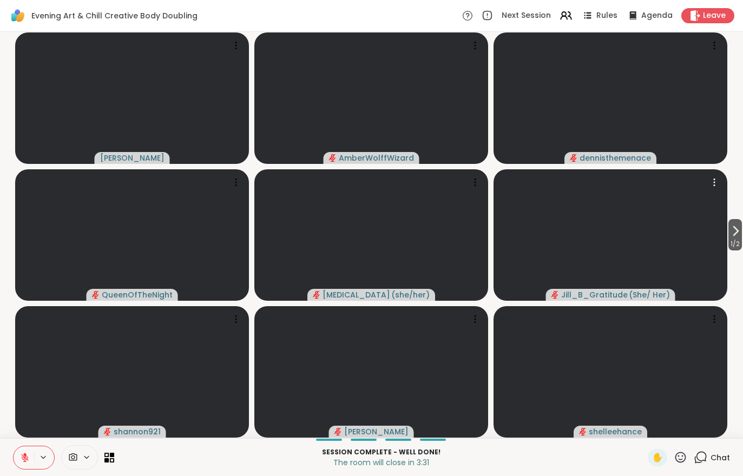
click at [725, 231] on video at bounding box center [611, 235] width 234 height 132
click at [19, 448] on button at bounding box center [24, 458] width 21 height 23
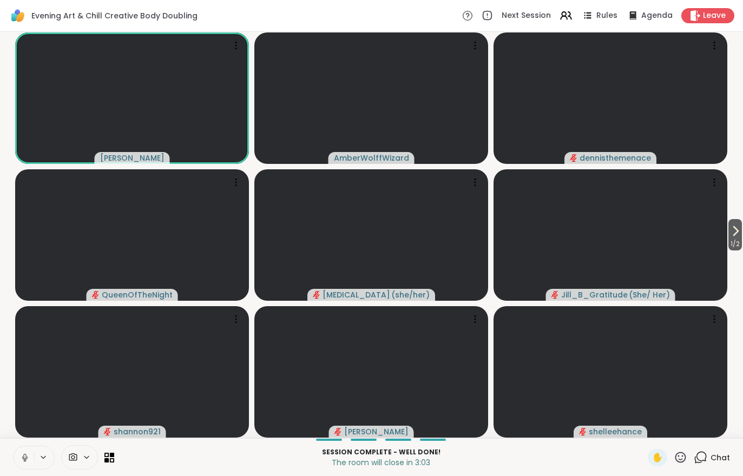
click at [738, 235] on icon at bounding box center [735, 231] width 13 height 13
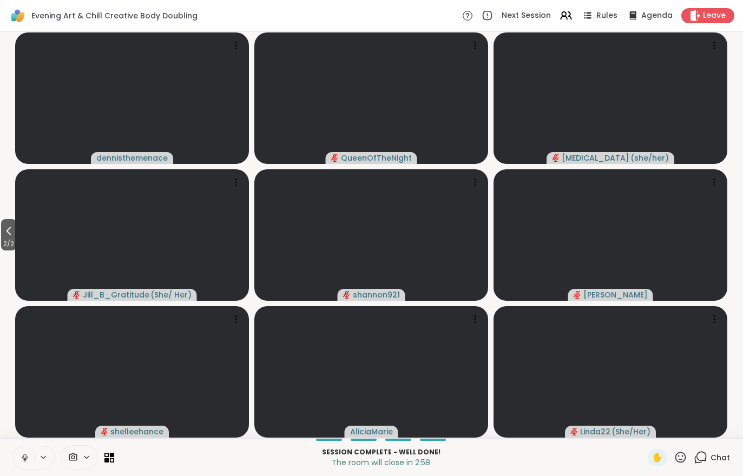
click at [8, 240] on span "2 / 2" at bounding box center [8, 244] width 15 height 13
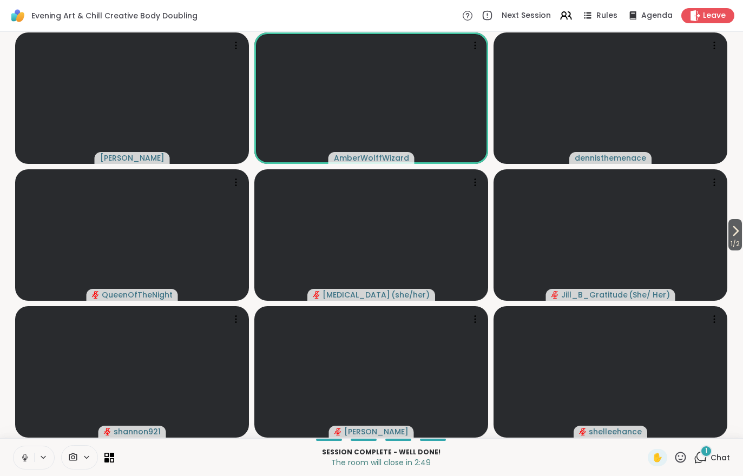
click at [734, 239] on span "1 / 2" at bounding box center [736, 244] width 14 height 13
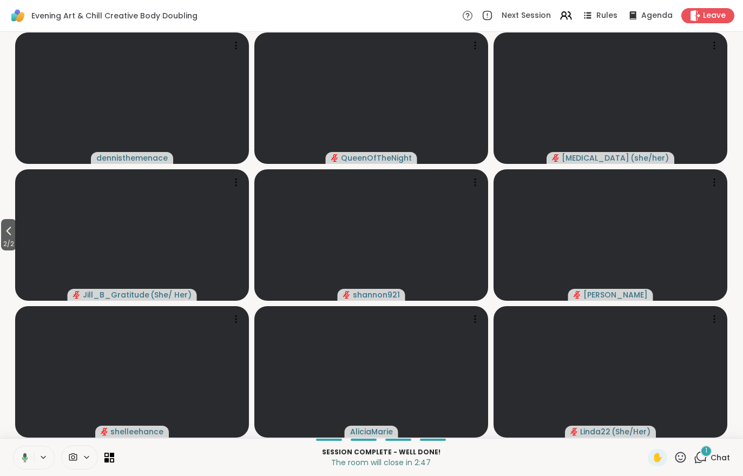
click at [720, 454] on span "Chat" at bounding box center [720, 457] width 19 height 11
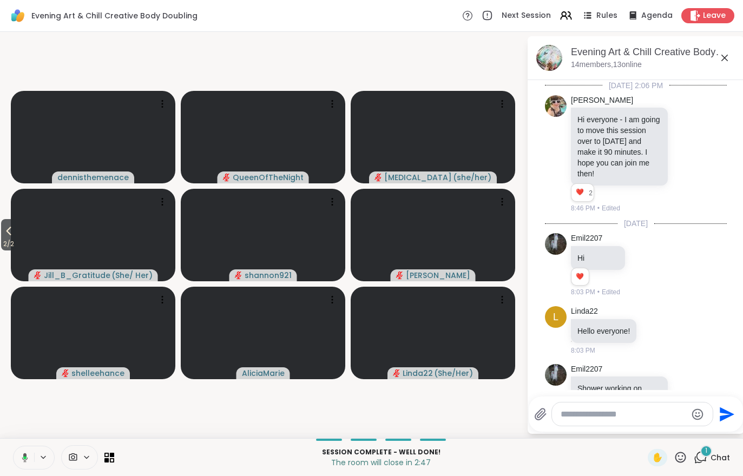
scroll to position [1700, 0]
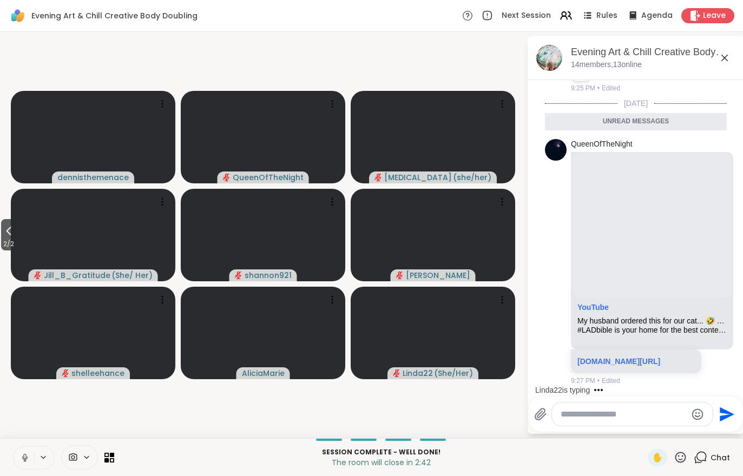
click at [7, 231] on icon at bounding box center [8, 231] width 13 height 13
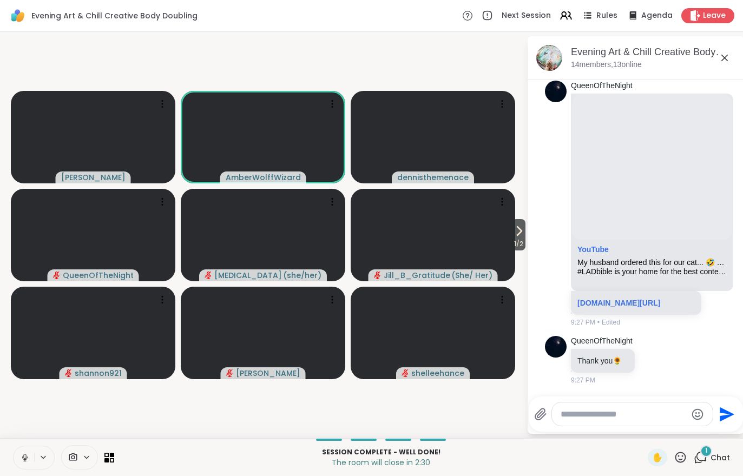
scroll to position [1800, 0]
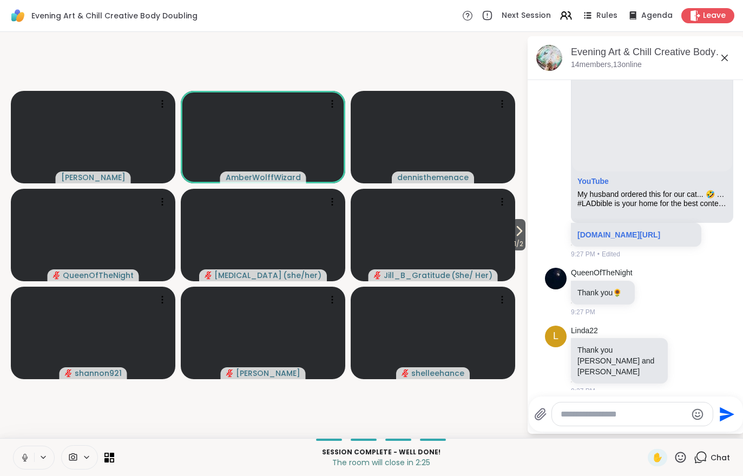
click at [524, 233] on button "1 / 2" at bounding box center [519, 234] width 14 height 31
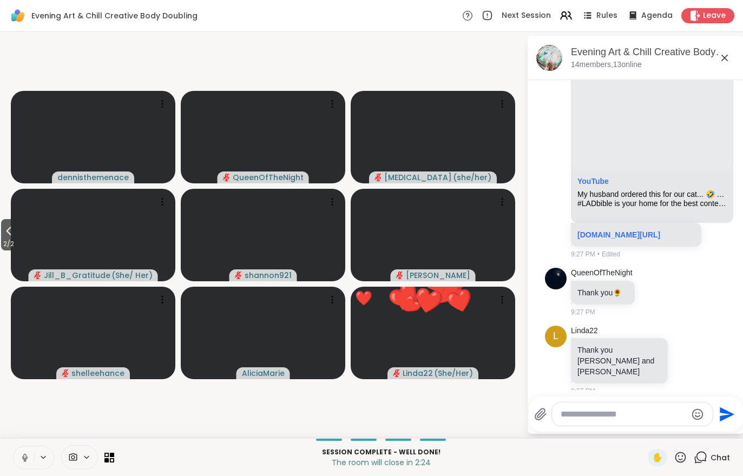
scroll to position [1815, 0]
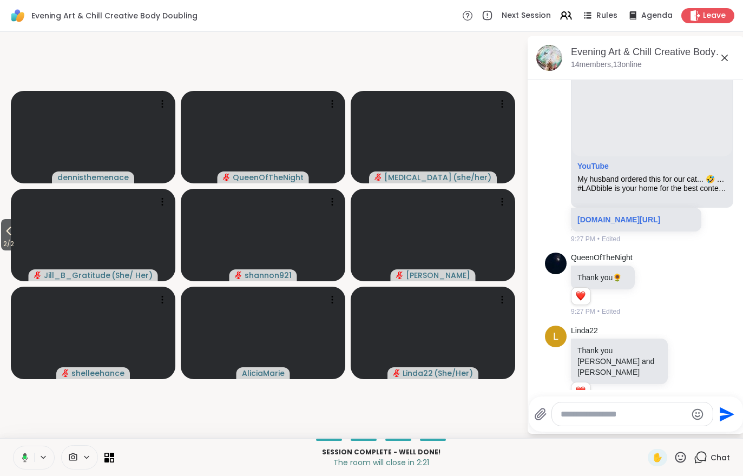
click at [691, 363] on icon at bounding box center [687, 368] width 10 height 11
click at [602, 346] on div "Select Reaction: Heart" at bounding box center [601, 351] width 10 height 10
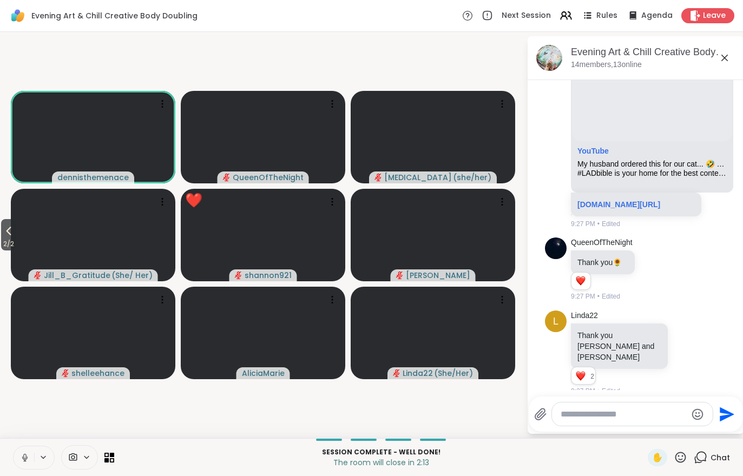
click at [2, 244] on span "2 / 2" at bounding box center [8, 244] width 15 height 13
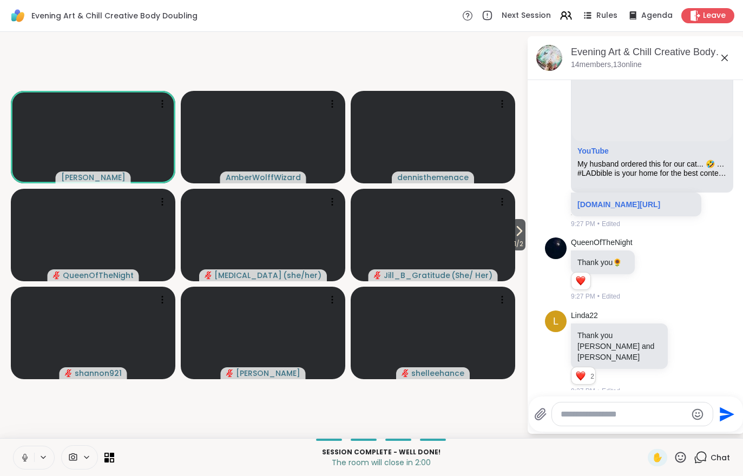
click at [710, 9] on div "Leave" at bounding box center [707, 15] width 53 height 15
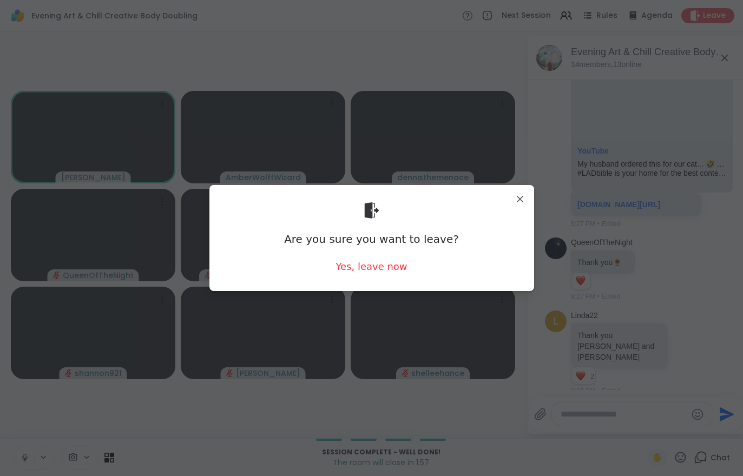
click at [371, 271] on div "Yes, leave now" at bounding box center [371, 267] width 71 height 14
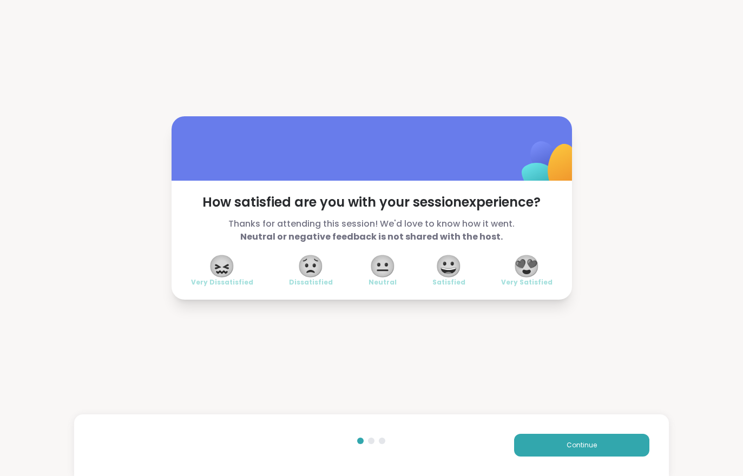
click at [517, 270] on div "😍 Very Satisfied" at bounding box center [526, 272] width 51 height 30
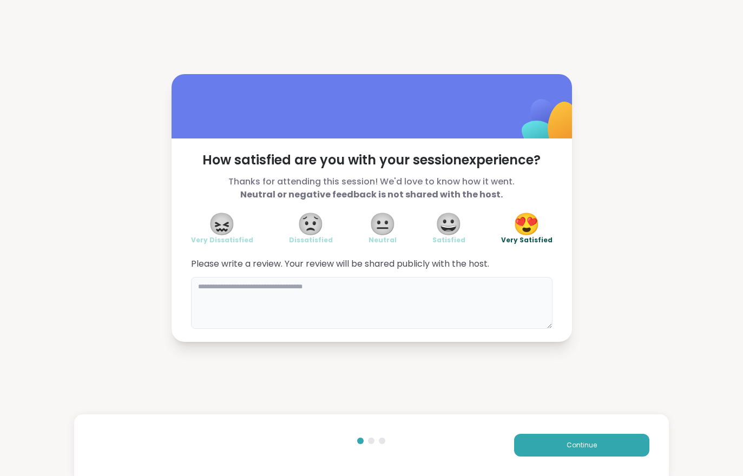
click at [344, 292] on textarea at bounding box center [372, 303] width 362 height 52
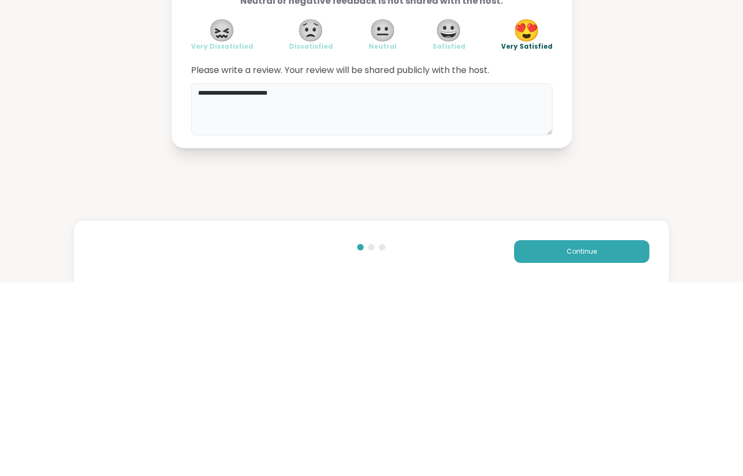
click at [240, 277] on textarea "**********" at bounding box center [372, 303] width 362 height 52
click at [239, 277] on textarea "**********" at bounding box center [372, 303] width 362 height 52
click at [229, 277] on textarea "**********" at bounding box center [372, 303] width 362 height 52
type textarea "**********"
click at [685, 129] on div "**********" at bounding box center [371, 208] width 743 height 416
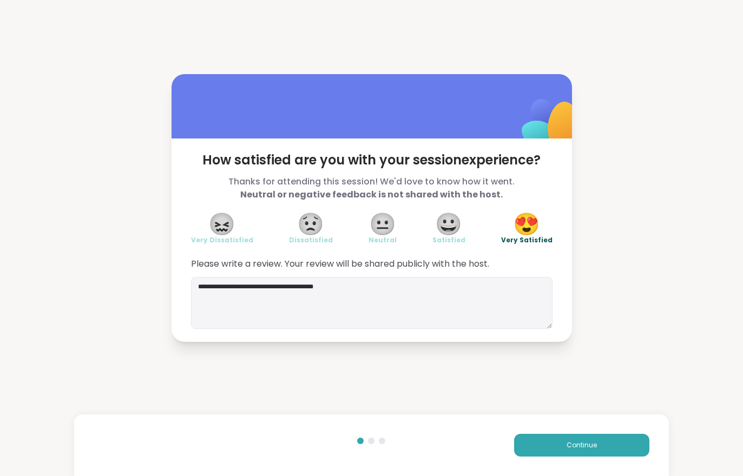
click at [593, 444] on span "Continue" at bounding box center [582, 446] width 30 height 10
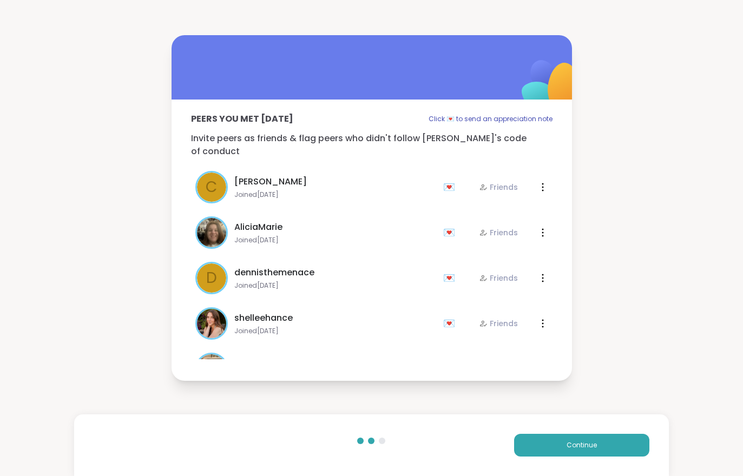
click at [537, 455] on button "Continue" at bounding box center [581, 445] width 135 height 23
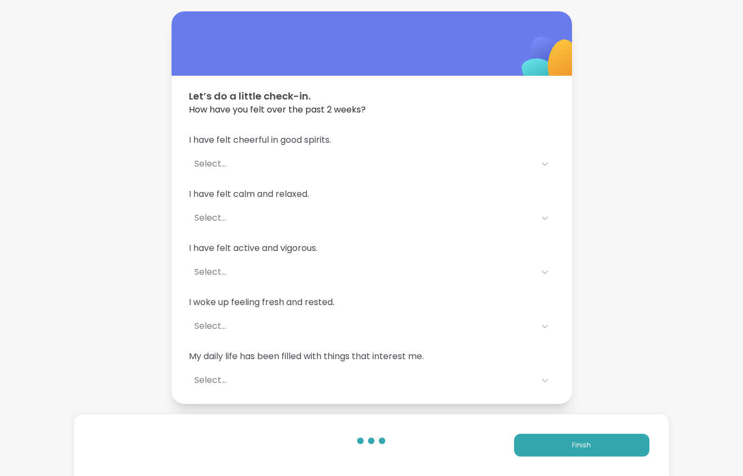
click at [537, 455] on button "Finish" at bounding box center [581, 445] width 135 height 23
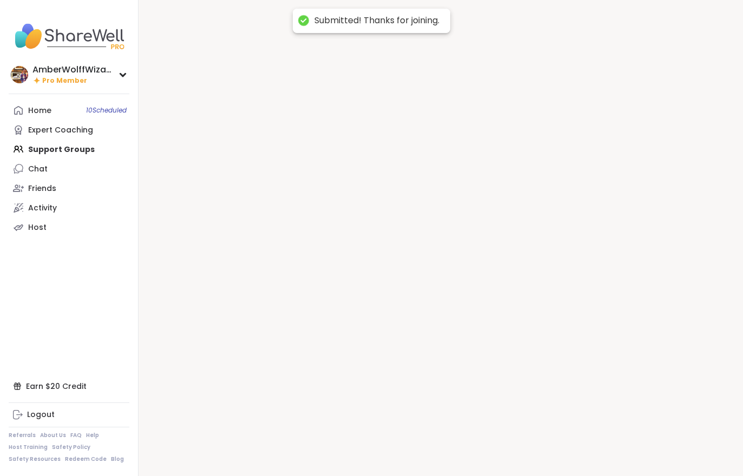
click at [551, 453] on div at bounding box center [441, 238] width 605 height 476
click at [551, 454] on div at bounding box center [441, 238] width 605 height 476
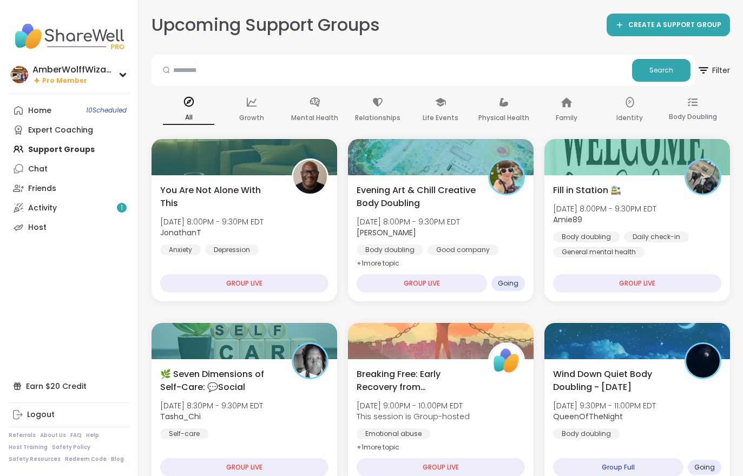
click at [33, 208] on div "Activity 1" at bounding box center [42, 208] width 29 height 11
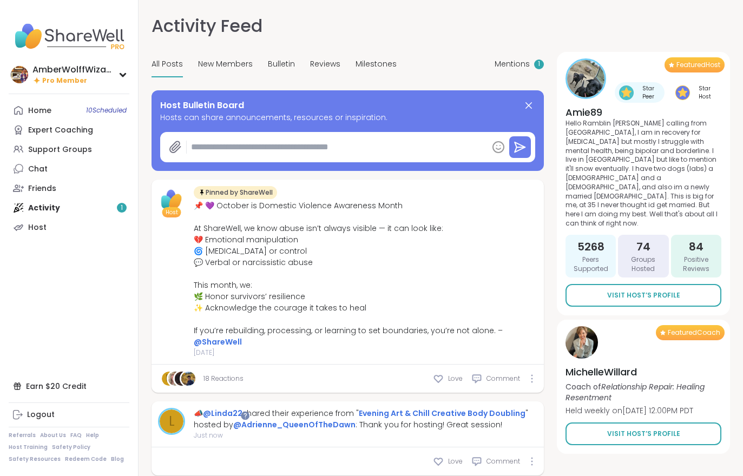
click at [37, 110] on div "Home 10 Scheduled" at bounding box center [39, 111] width 23 height 11
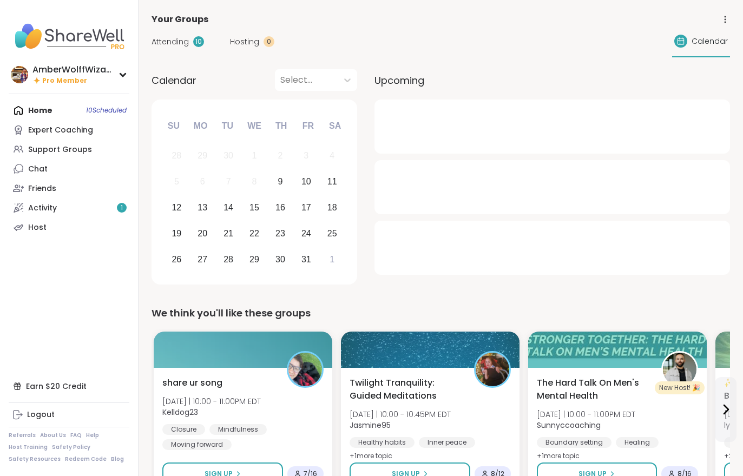
click at [77, 199] on link "Activity 1" at bounding box center [69, 207] width 121 height 19
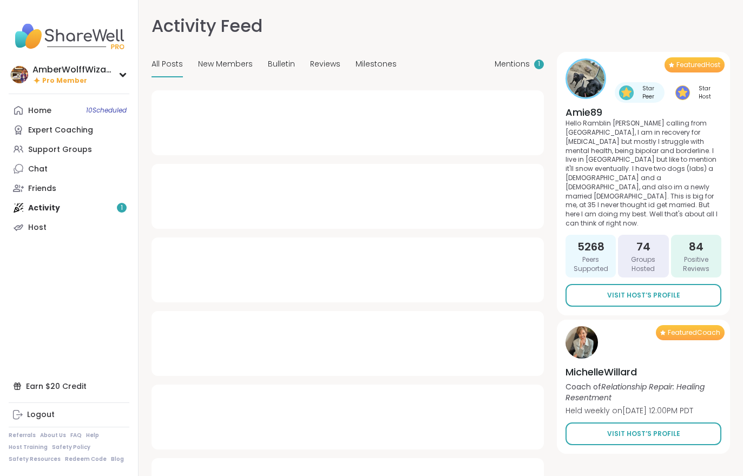
type textarea "*"
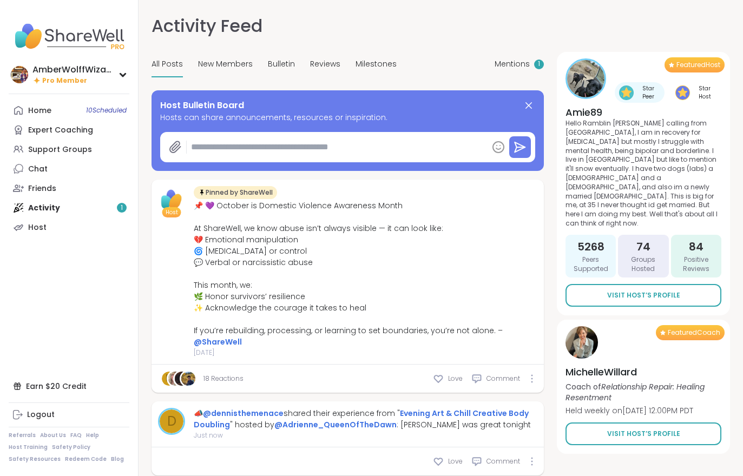
click at [511, 57] on div "Mentions 1" at bounding box center [519, 64] width 49 height 25
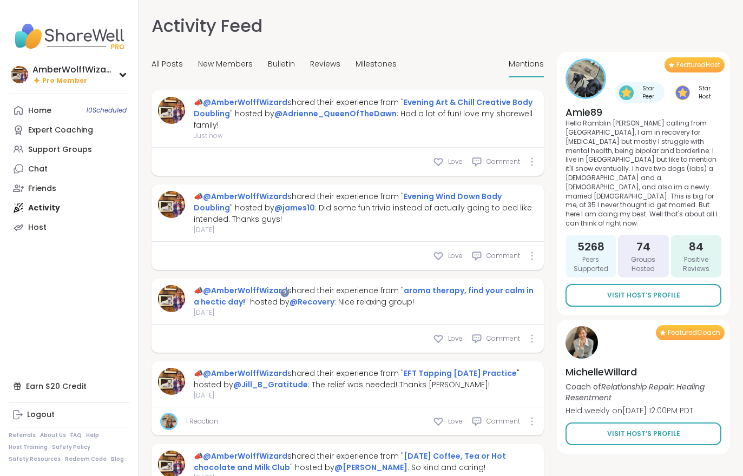
click at [32, 113] on div "Home 10 Scheduled" at bounding box center [39, 111] width 23 height 11
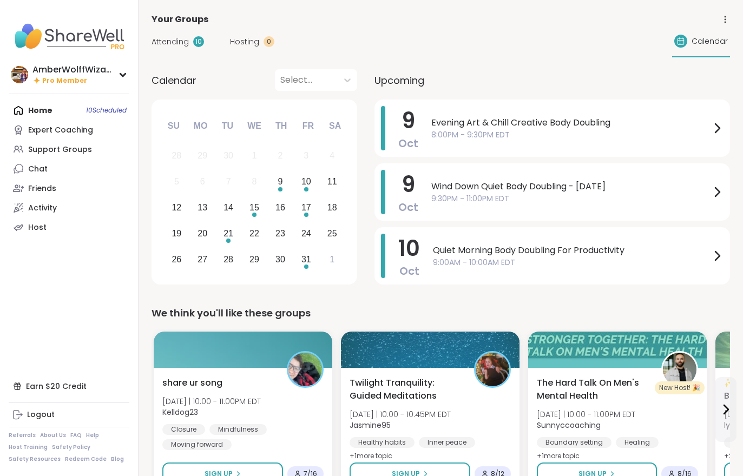
click at [158, 46] on span "Attending" at bounding box center [170, 41] width 37 height 11
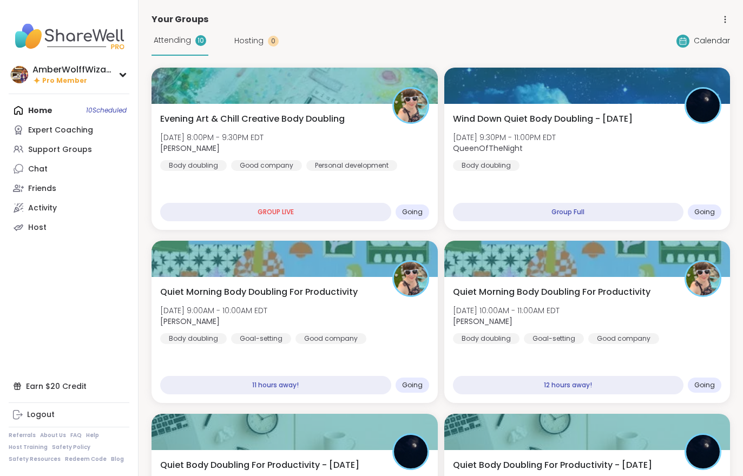
click at [516, 185] on div "Wind Down Quiet Body Doubling - [DATE] [DATE] 9:30PM - 11:00PM EDT QueenOfTheNi…" at bounding box center [587, 167] width 286 height 126
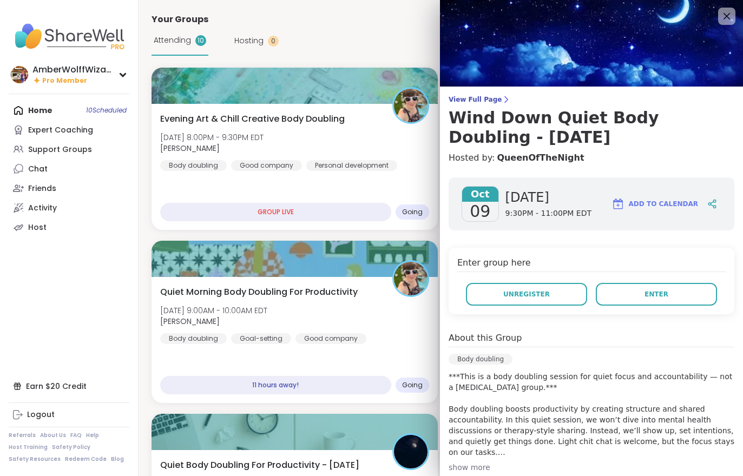
click at [633, 305] on button "Enter" at bounding box center [656, 294] width 121 height 23
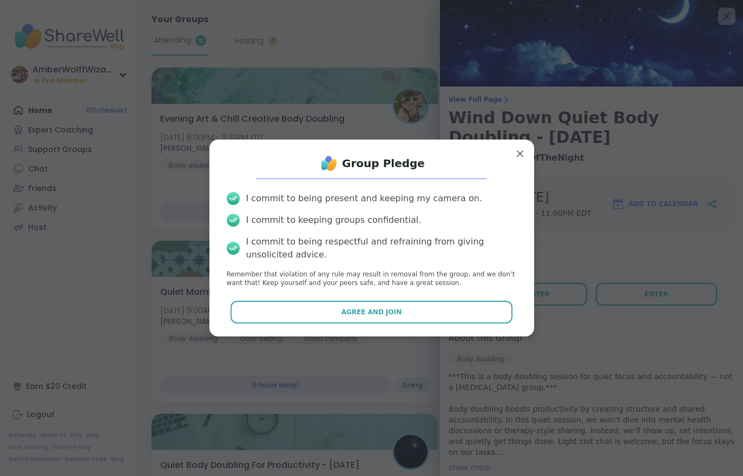
click at [426, 322] on button "Agree and Join" at bounding box center [372, 312] width 282 height 23
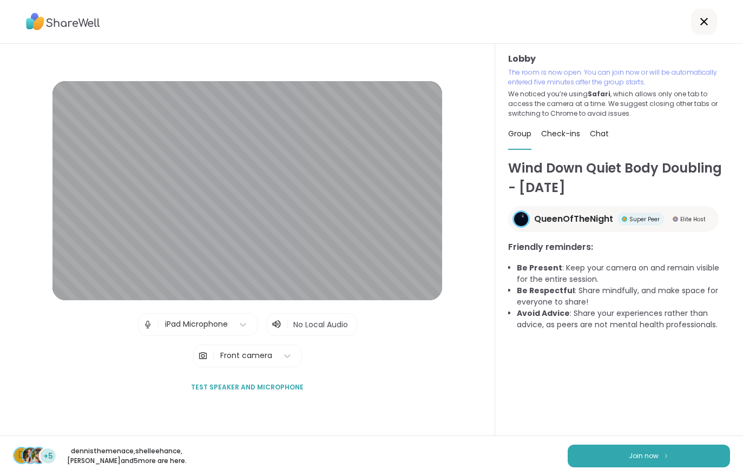
click at [622, 463] on button "Join now" at bounding box center [649, 456] width 162 height 23
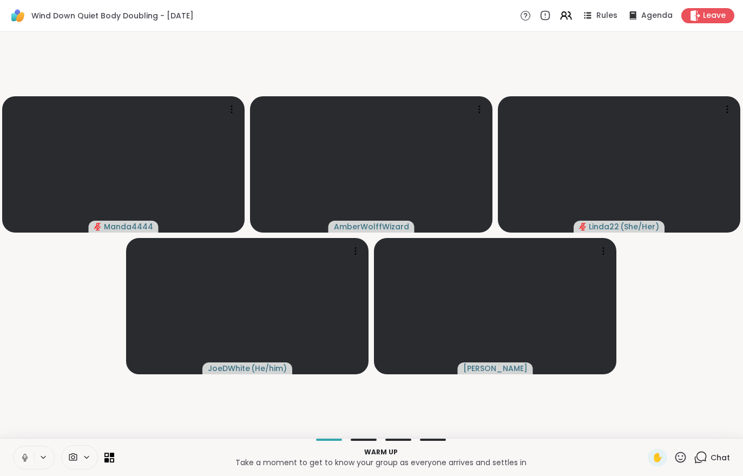
click at [21, 456] on icon at bounding box center [25, 458] width 10 height 10
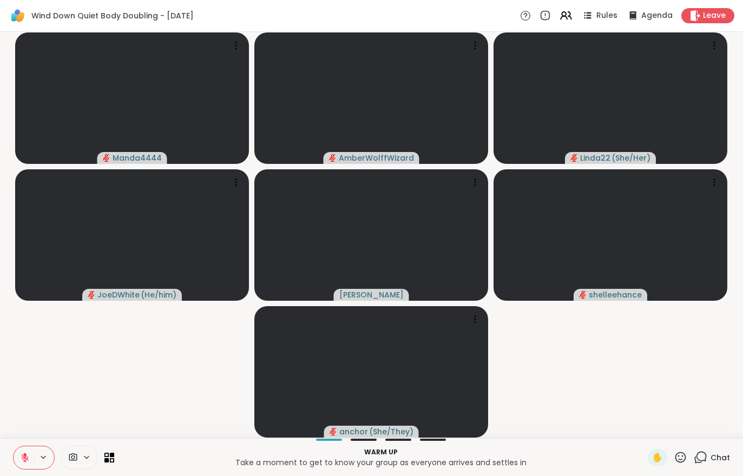
click at [18, 451] on button at bounding box center [24, 458] width 21 height 23
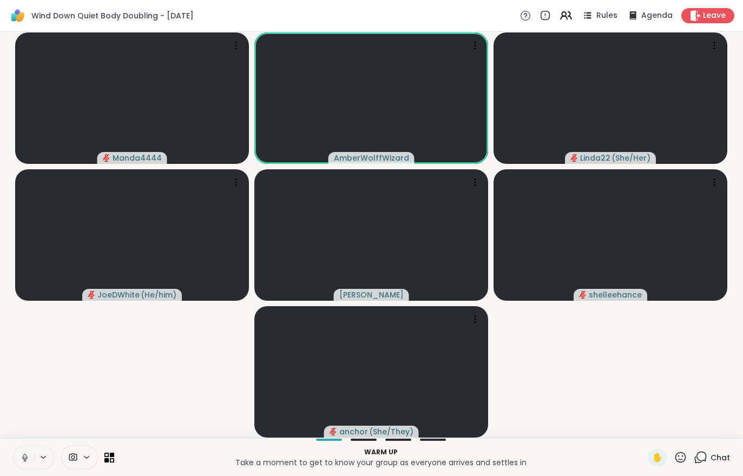
click at [14, 457] on button at bounding box center [24, 458] width 21 height 23
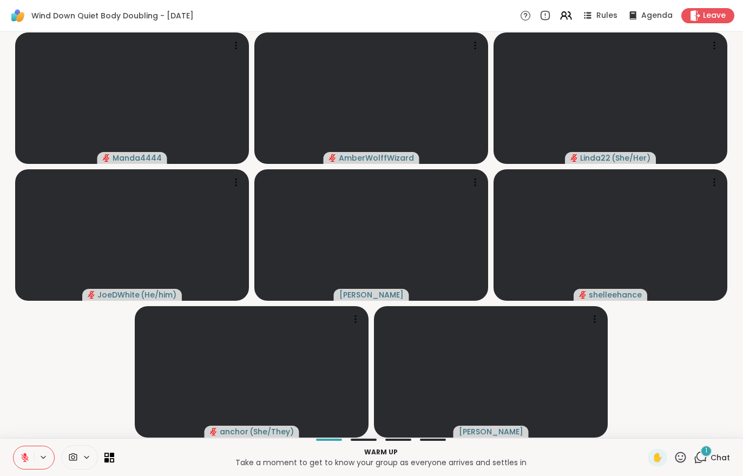
click at [714, 466] on div "1 Chat" at bounding box center [712, 457] width 36 height 17
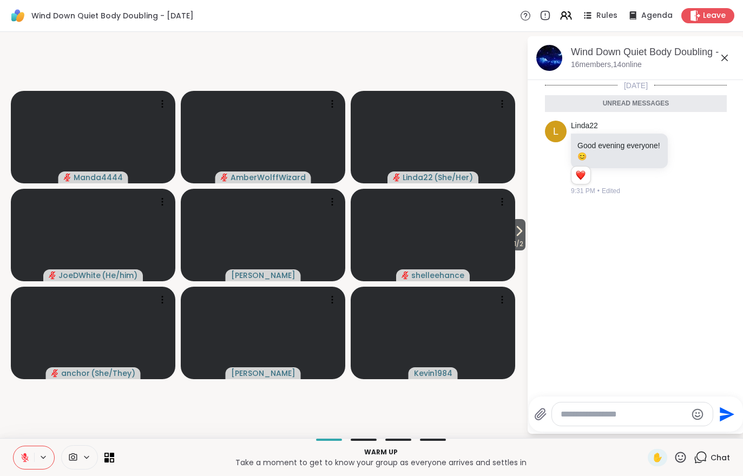
click at [530, 244] on div "[DATE] Unread messages L Linda22 Good evening everyone! 😊 1 1 9:31 PM • Edited" at bounding box center [636, 235] width 217 height 310
click at [530, 243] on div "[DATE] Unread messages L Linda22 Good evening everyone! 😊 1 1 9:31 PM • Edited" at bounding box center [636, 235] width 217 height 310
click at [21, 456] on icon at bounding box center [25, 458] width 10 height 10
click at [523, 240] on span "1 / 2" at bounding box center [519, 244] width 14 height 13
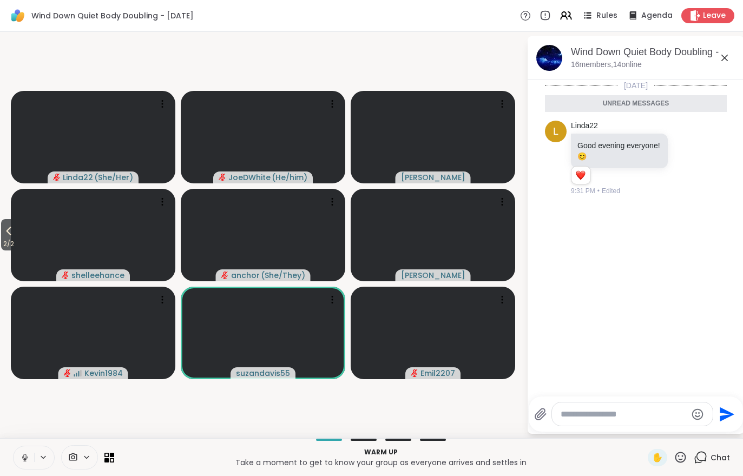
click at [16, 460] on button at bounding box center [24, 458] width 21 height 23
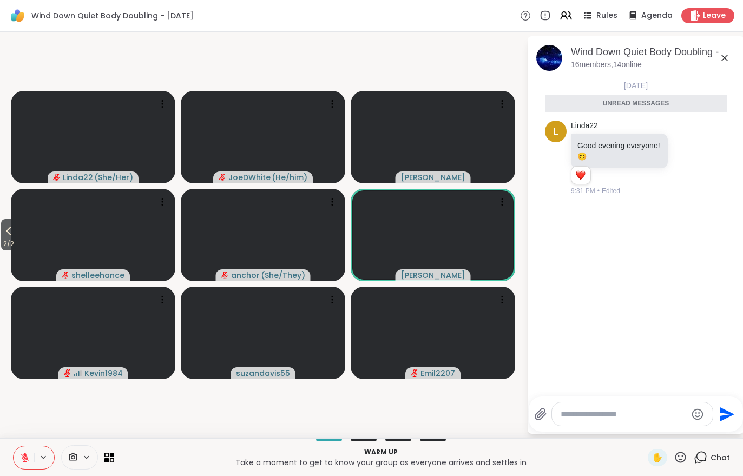
click at [2, 247] on span "2 / 2" at bounding box center [8, 244] width 15 height 13
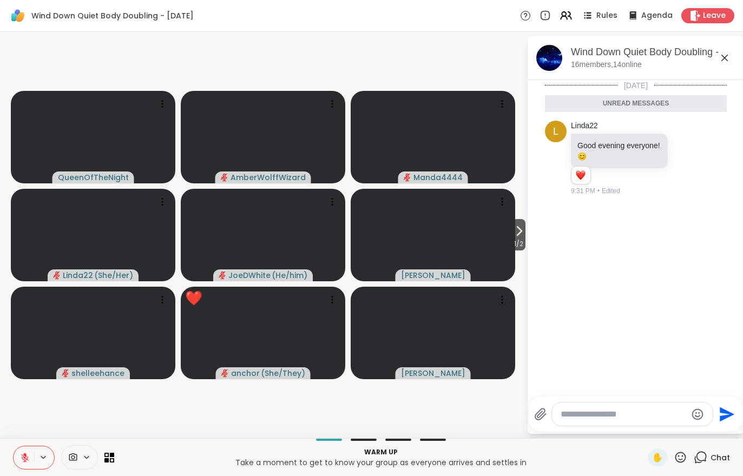
click at [515, 238] on icon at bounding box center [519, 231] width 13 height 13
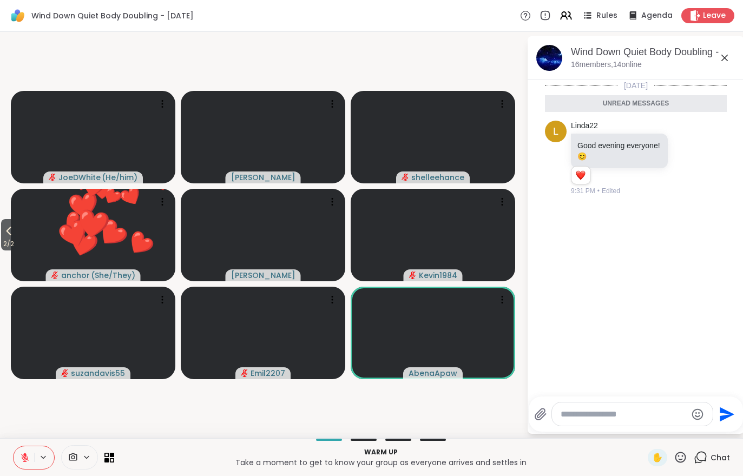
click at [23, 451] on button at bounding box center [24, 458] width 21 height 23
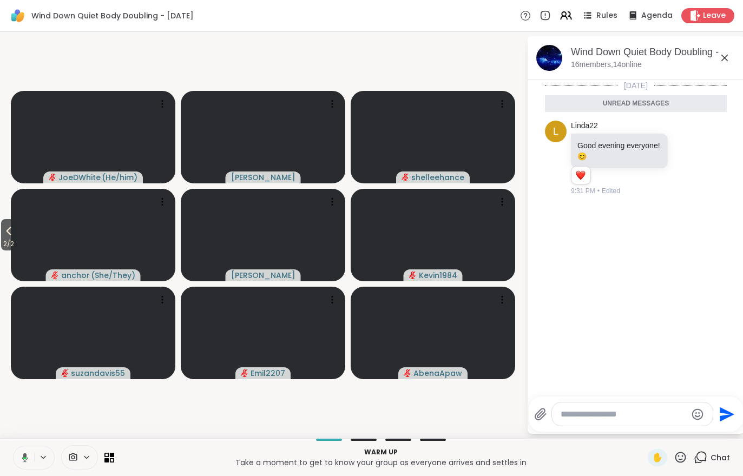
click at [13, 455] on button at bounding box center [23, 458] width 22 height 23
click at [2, 237] on button "2 / 2" at bounding box center [8, 234] width 15 height 31
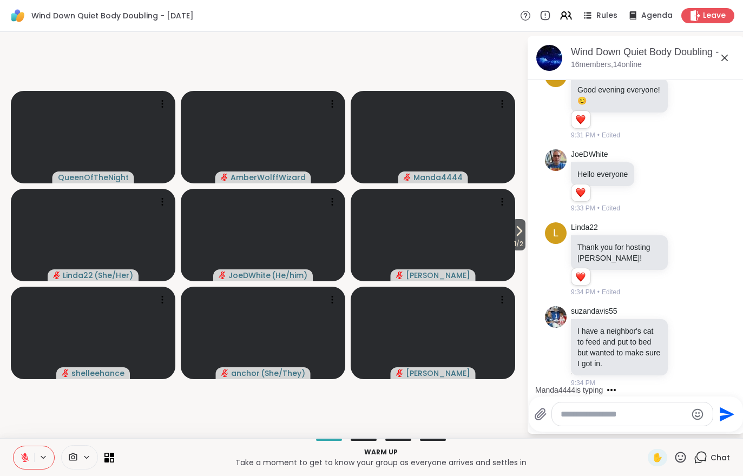
scroll to position [87, 0]
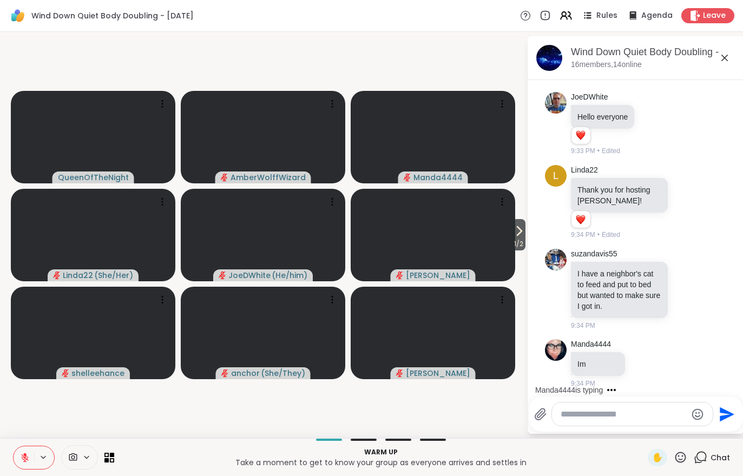
click at [517, 241] on span "1 / 2" at bounding box center [519, 244] width 14 height 13
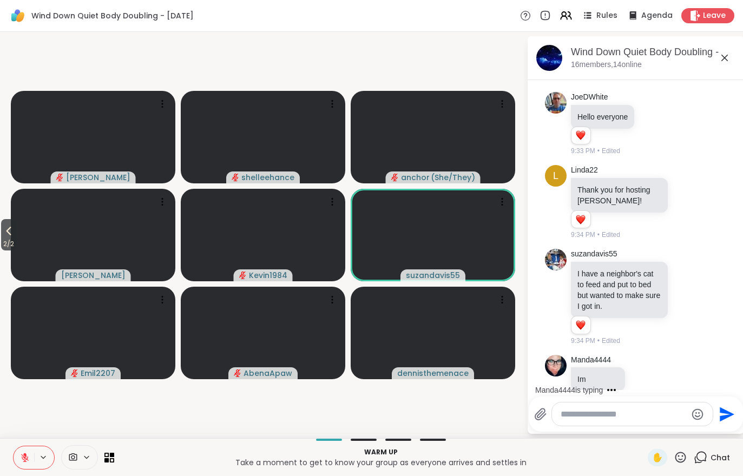
scroll to position [203, 0]
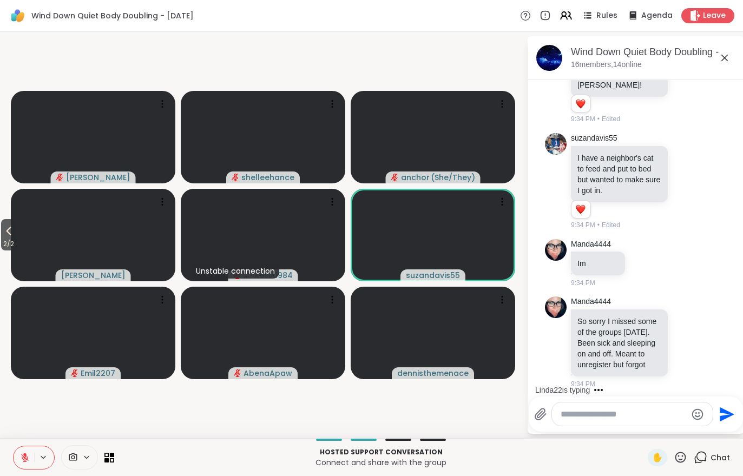
click at [19, 467] on button at bounding box center [24, 458] width 21 height 23
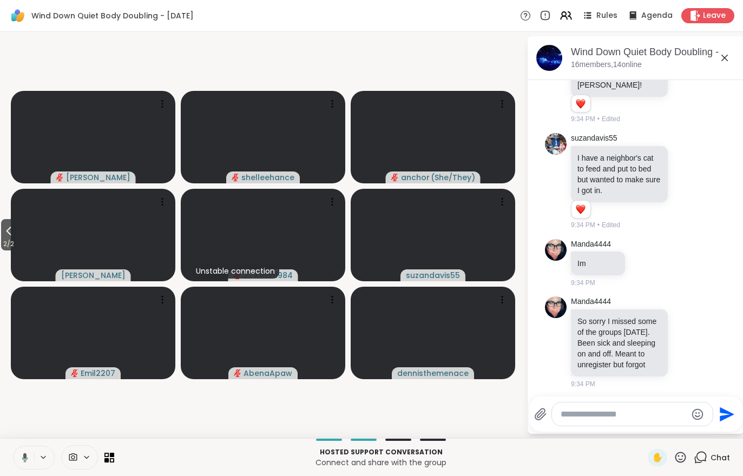
click at [2, 239] on span "2 / 2" at bounding box center [8, 244] width 15 height 13
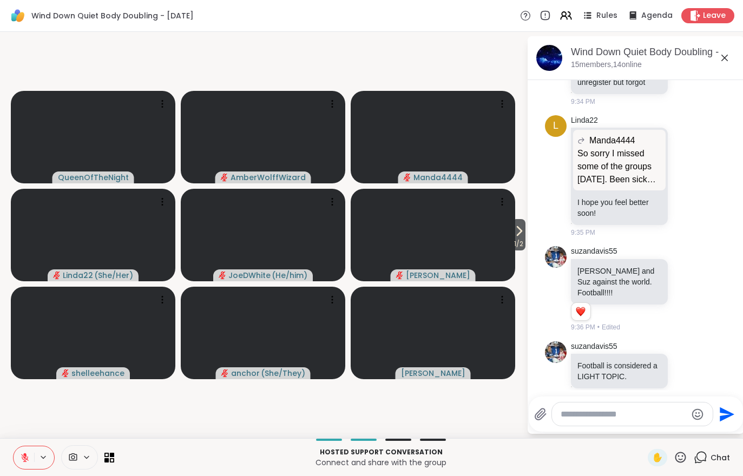
scroll to position [501, 0]
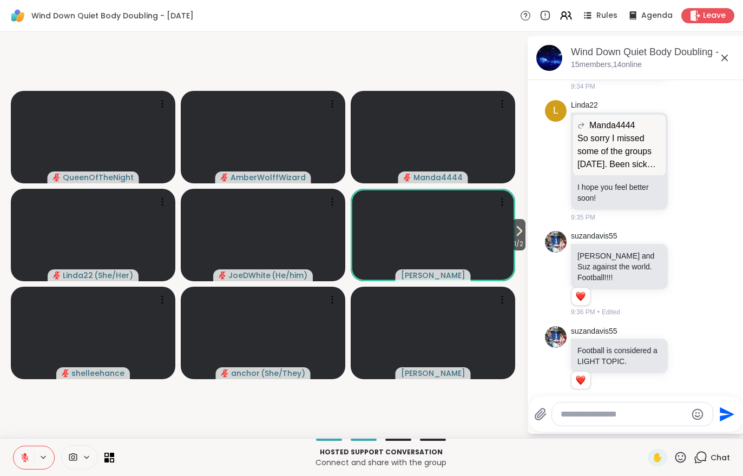
click at [653, 458] on span "✋" at bounding box center [657, 457] width 11 height 13
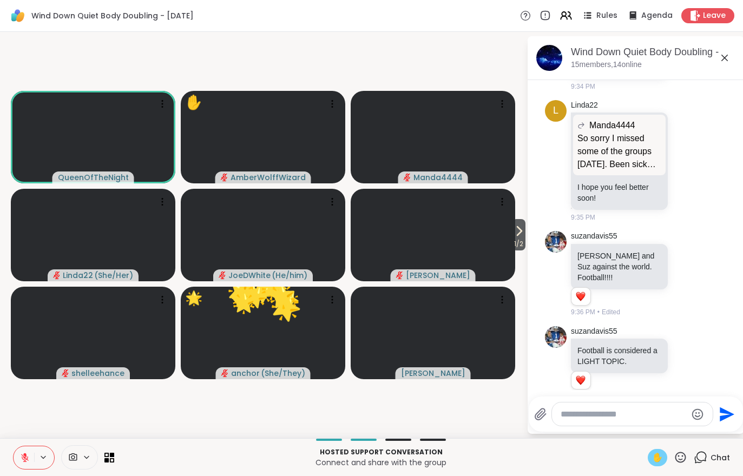
click at [26, 468] on button at bounding box center [24, 458] width 21 height 23
click at [24, 461] on icon at bounding box center [24, 461] width 3 height 1
click at [649, 470] on div "Hosted support conversation Connect and share with the group ✋ Chat" at bounding box center [371, 457] width 743 height 38
click at [655, 465] on div "✋" at bounding box center [657, 457] width 19 height 17
click at [15, 456] on button at bounding box center [24, 458] width 21 height 23
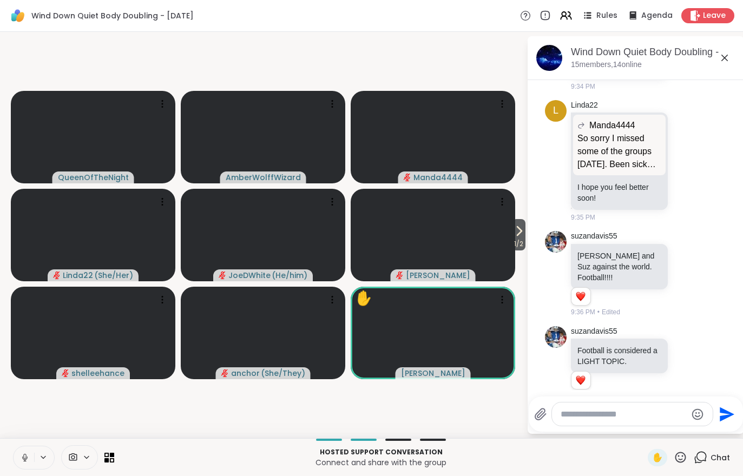
click at [17, 456] on button at bounding box center [24, 458] width 21 height 23
